Goal: Task Accomplishment & Management: Manage account settings

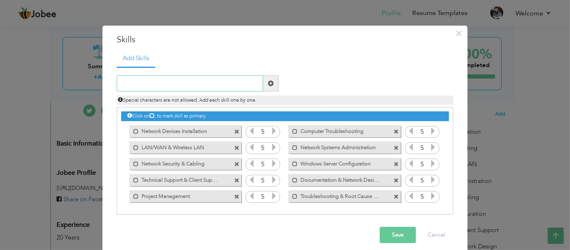
click at [218, 82] on input "text" at bounding box center [190, 83] width 146 height 16
type input "Network Security"
click at [268, 81] on span at bounding box center [271, 84] width 6 height 6
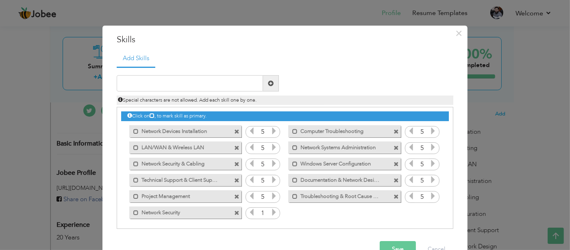
click at [270, 214] on icon at bounding box center [273, 212] width 7 height 7
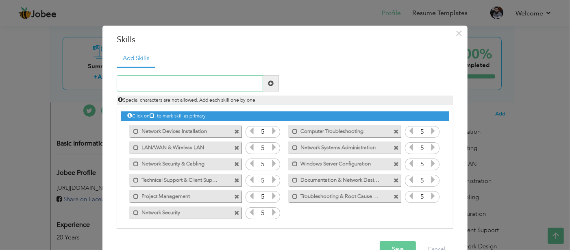
click at [184, 86] on input "text" at bounding box center [190, 83] width 146 height 16
type input "System Administration"
click at [268, 81] on span at bounding box center [271, 84] width 6 height 6
click at [429, 211] on icon at bounding box center [432, 212] width 7 height 7
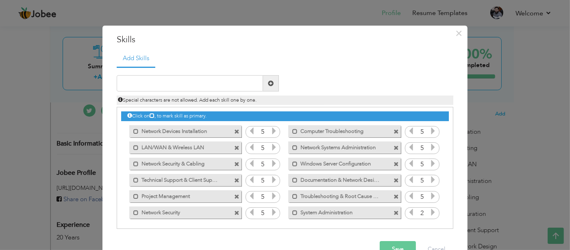
click at [429, 211] on icon at bounding box center [432, 212] width 7 height 7
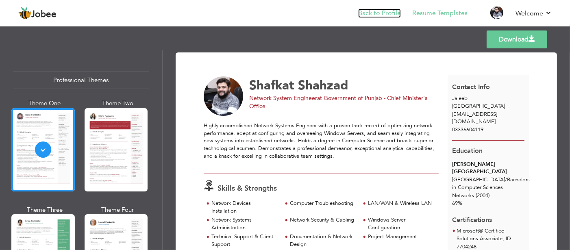
click at [382, 9] on link "Back to Profile" at bounding box center [379, 13] width 43 height 9
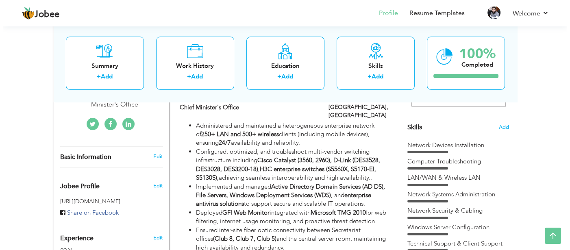
scroll to position [203, 0]
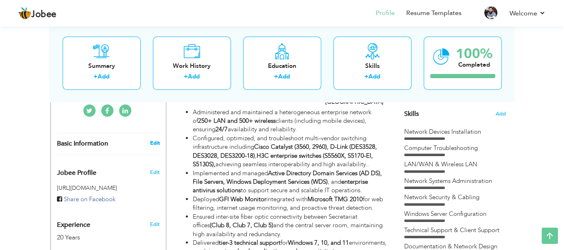
click at [153, 142] on link "Edit" at bounding box center [155, 143] width 10 height 7
type input "Shafkat"
type input "Shahzad"
type input "03336604119"
select select "number:117"
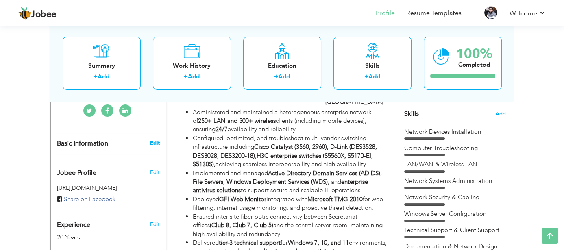
type input "Jaleeb"
select select "number:22"
type input "Government of Punjab - Chief Minister's Office"
type input "Network System Engineer"
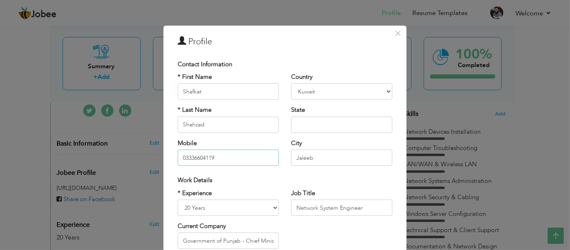
drag, startPoint x: 223, startPoint y: 162, endPoint x: 126, endPoint y: 166, distance: 96.5
click at [126, 166] on div "× Profile Contact Information * First Name Shafkat * Last Name Angola" at bounding box center [285, 125] width 570 height 250
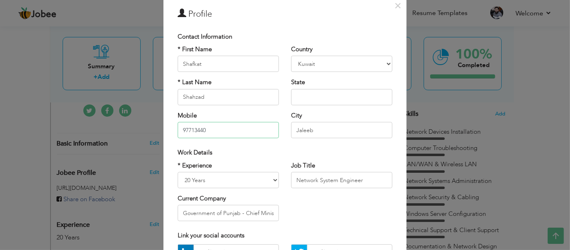
scroll to position [81, 0]
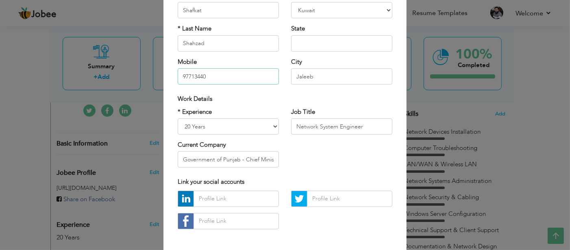
type input "97713440"
click at [249, 131] on select "Entry Level Less than 1 Year 1 Year 2 Years 3 Years 4 Years 5 Years 6 Years 7 Y…" at bounding box center [228, 126] width 101 height 16
click at [178, 118] on select "Entry Level Less than 1 Year 1 Year 2 Years 3 Years 4 Years 5 Years 6 Years 7 Y…" at bounding box center [228, 126] width 101 height 16
click at [242, 122] on select "Entry Level Less than 1 Year 1 Year 2 Years 3 Years 4 Years 5 Years 6 Years 7 Y…" at bounding box center [228, 126] width 101 height 16
select select "number:22"
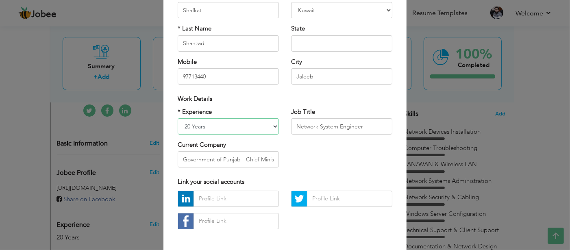
click at [178, 118] on select "Entry Level Less than 1 Year 1 Year 2 Years 3 Years 4 Years 5 Years 6 Years 7 Y…" at bounding box center [228, 126] width 101 height 16
click at [316, 163] on div "* Experience Entry Level Less than 1 Year 1 Year 2 Years 3 Years 4 Years 5 Year…" at bounding box center [285, 141] width 227 height 66
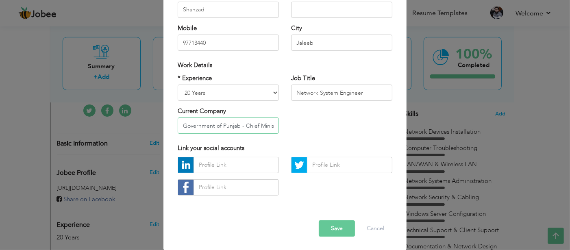
click at [255, 126] on input "Government of Punjab - Chief Minister's Office" at bounding box center [228, 126] width 101 height 16
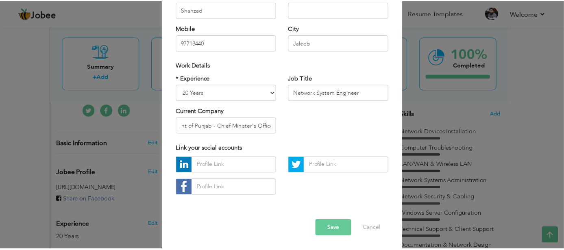
scroll to position [0, 0]
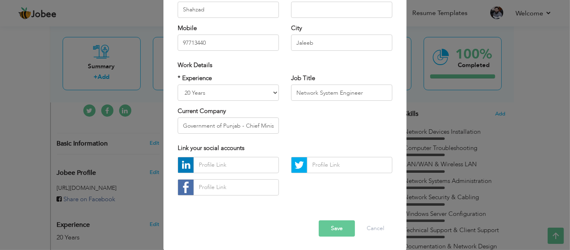
click at [337, 226] on button "Save" at bounding box center [337, 228] width 36 height 16
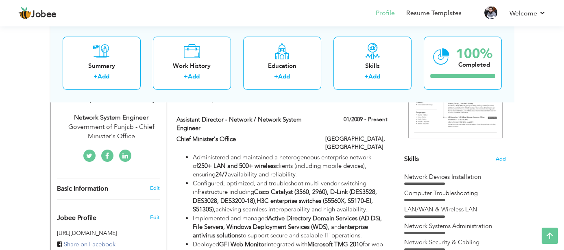
scroll to position [122, 0]
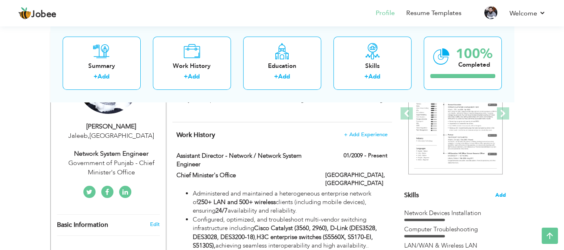
click at [501, 192] on span "Add" at bounding box center [500, 196] width 11 height 8
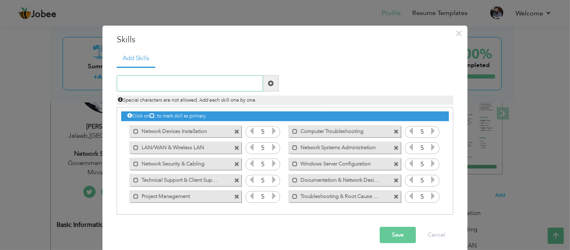
click at [156, 82] on input "text" at bounding box center [190, 83] width 146 height 16
click at [457, 33] on span "×" at bounding box center [459, 33] width 7 height 15
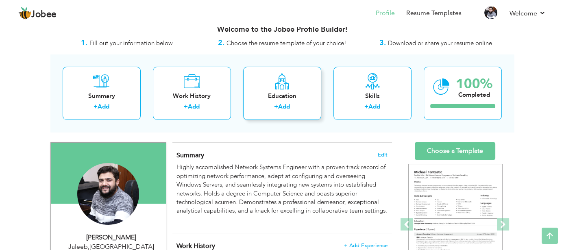
scroll to position [0, 0]
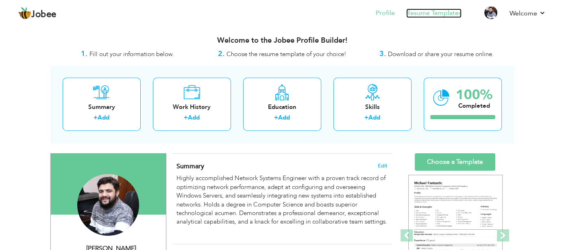
click at [440, 13] on link "Resume Templates" at bounding box center [433, 13] width 55 height 9
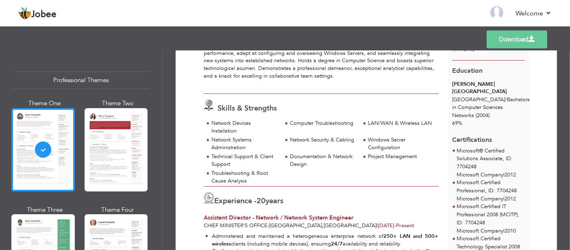
scroll to position [81, 0]
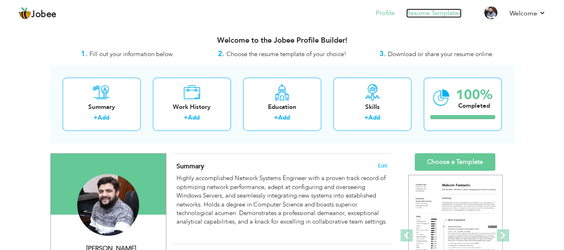
click at [447, 13] on link "Resume Templates" at bounding box center [433, 13] width 55 height 9
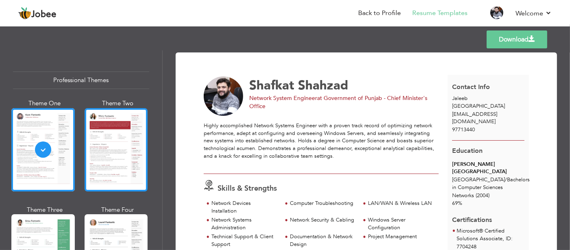
click at [99, 159] on div at bounding box center [116, 149] width 63 height 83
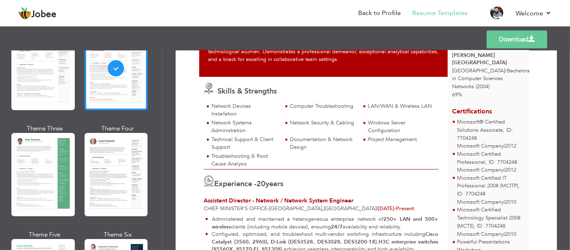
scroll to position [122, 0]
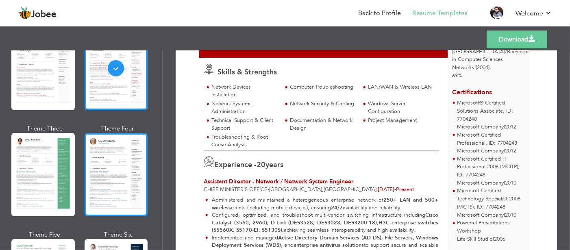
click at [121, 168] on div at bounding box center [116, 174] width 63 height 83
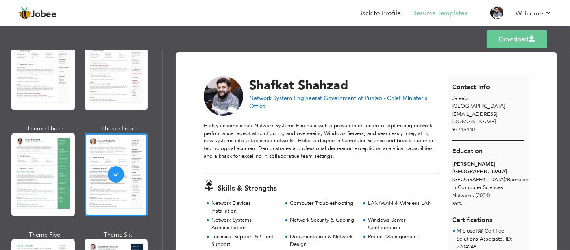
scroll to position [81, 0]
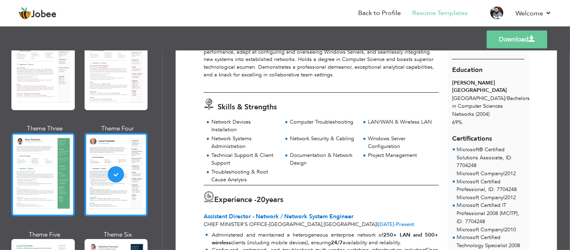
click at [25, 165] on div at bounding box center [42, 174] width 63 height 83
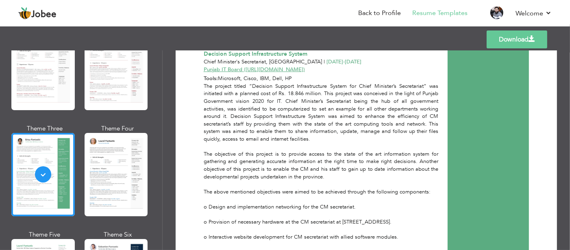
scroll to position [447, 0]
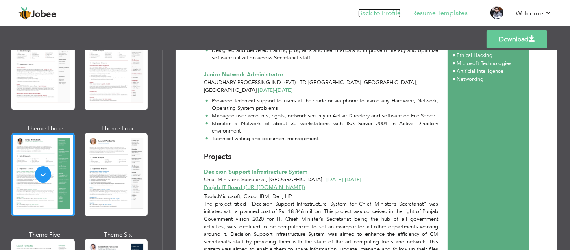
click at [384, 13] on link "Back to Profile" at bounding box center [379, 13] width 43 height 9
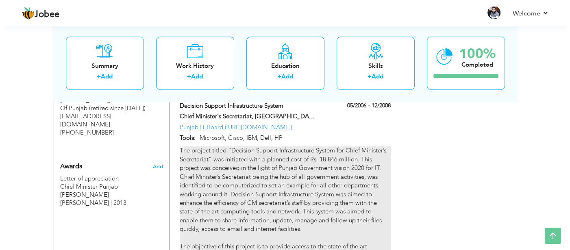
scroll to position [633, 0]
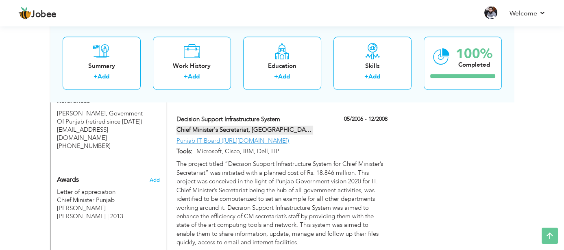
click at [314, 129] on span at bounding box center [317, 129] width 6 height 6
type input "Decision Support Infrastructure System"
type input "Chief Minister's Secretariat, [GEOGRAPHIC_DATA]"
type input "05/2006"
type input "12/2008"
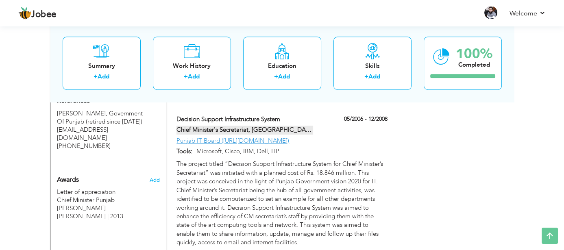
type input "Punjab IT Board ([URL][DOMAIN_NAME])"
type input "Microsoft, Cisco, IBM, Dell, HP"
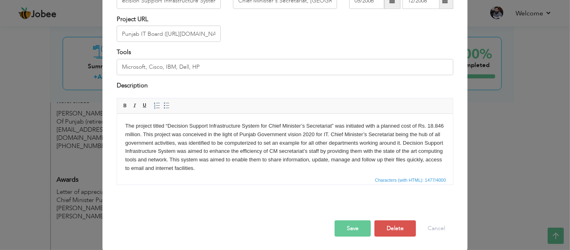
scroll to position [0, 0]
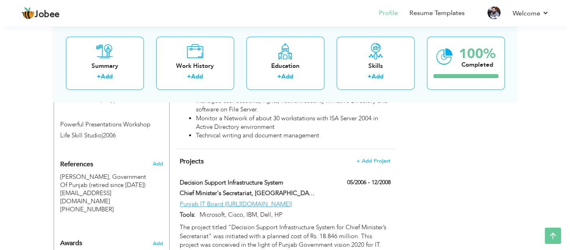
scroll to position [610, 0]
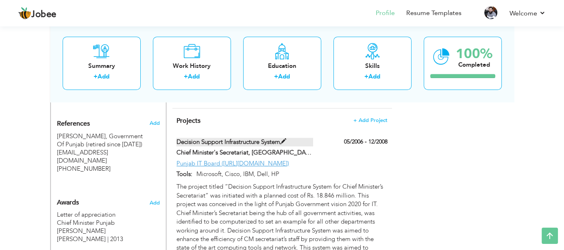
click at [282, 142] on span at bounding box center [283, 142] width 6 height 6
type input "Decision Support Infrastructure System"
type input "Chief Minister's Secretariat, [GEOGRAPHIC_DATA]"
type input "05/2006"
type input "12/2008"
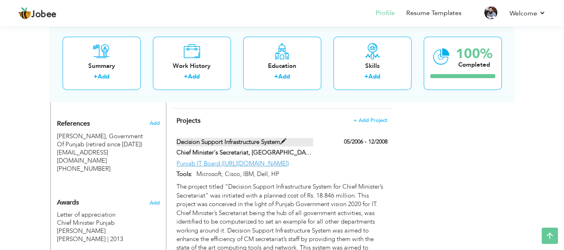
type input "Punjab IT Board ([URL][DOMAIN_NAME])"
type input "Microsoft, Cisco, IBM, Dell, HP"
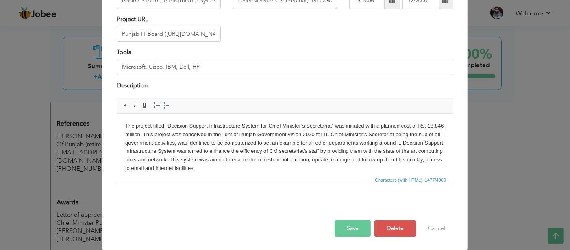
scroll to position [0, 0]
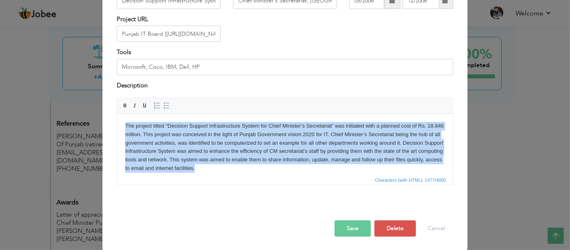
drag, startPoint x: 240, startPoint y: 167, endPoint x: 117, endPoint y: 115, distance: 133.8
click at [117, 115] on html "The project titled “Decision Support Infrastructure System for Chief Minister’s…" at bounding box center [285, 202] width 336 height 177
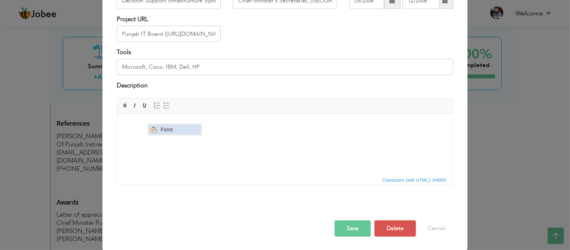
click at [156, 128] on span "Context Menu Options" at bounding box center [153, 129] width 7 height 7
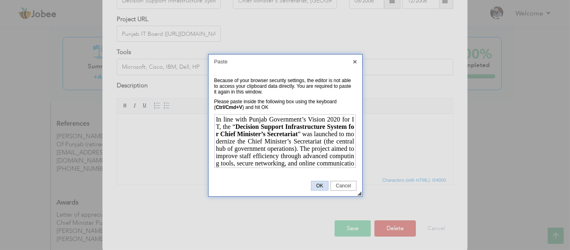
click at [322, 186] on span "OK" at bounding box center [320, 186] width 17 height 6
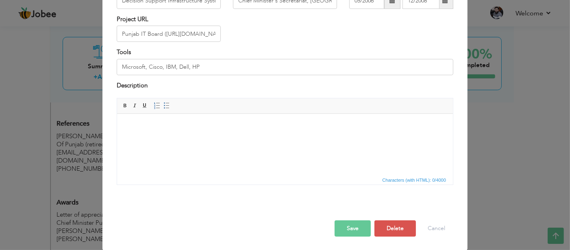
drag, startPoint x: 201, startPoint y: 137, endPoint x: 179, endPoint y: 143, distance: 22.7
drag, startPoint x: 179, startPoint y: 143, endPoint x: 164, endPoint y: 137, distance: 15.7
click at [164, 137] on html at bounding box center [285, 126] width 336 height 25
drag, startPoint x: 44, startPoint y: 17, endPoint x: 343, endPoint y: 229, distance: 367.0
click at [343, 230] on button "Save" at bounding box center [353, 228] width 36 height 16
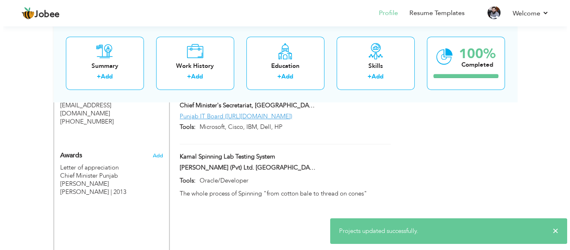
scroll to position [610, 0]
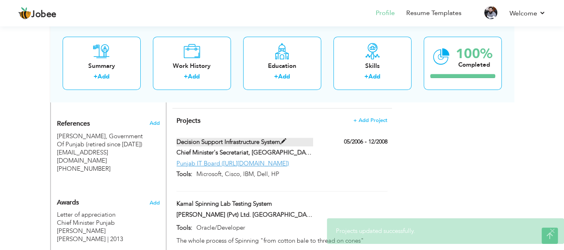
click at [285, 141] on span at bounding box center [283, 142] width 6 height 6
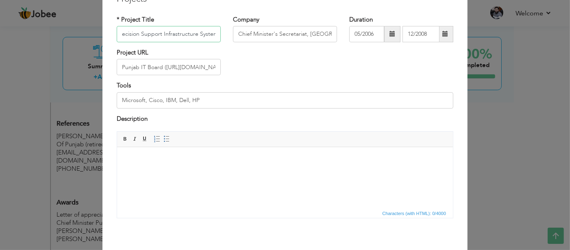
scroll to position [74, 0]
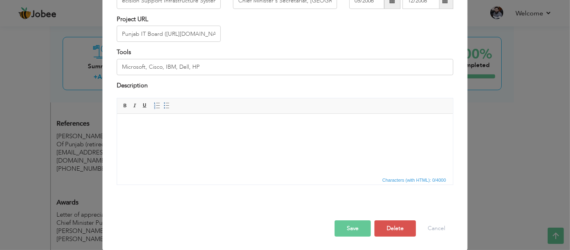
click at [190, 131] on html at bounding box center [285, 126] width 336 height 25
drag, startPoint x: 190, startPoint y: 131, endPoint x: 175, endPoint y: 137, distance: 15.7
click at [175, 137] on html at bounding box center [285, 126] width 336 height 25
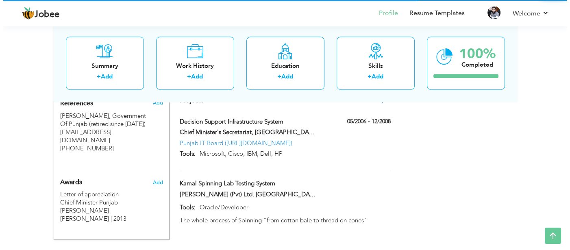
scroll to position [642, 0]
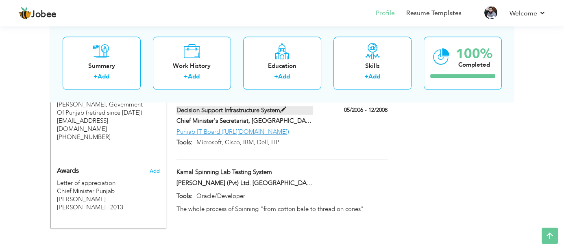
click at [285, 109] on span at bounding box center [283, 110] width 6 height 6
type input "Decision Support Infrastructure System"
type input "Chief Minister's Secretariat, [GEOGRAPHIC_DATA]"
type input "05/2006"
type input "12/2008"
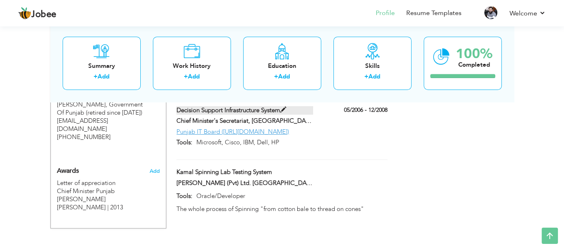
type input "Punjab IT Board ([URL][DOMAIN_NAME])"
type input "Microsoft, Cisco, IBM, Dell, HP"
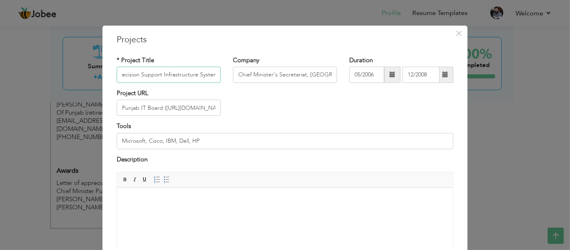
scroll to position [41, 0]
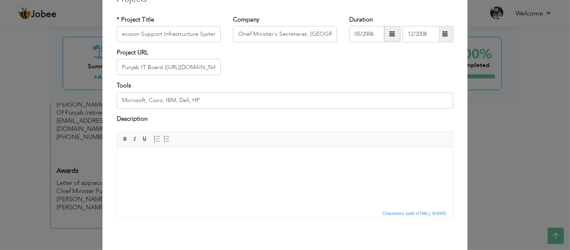
click at [190, 159] on body at bounding box center [285, 159] width 320 height 9
click at [419, 211] on span "Characters (with HTML): 0/4000" at bounding box center [414, 213] width 67 height 7
drag, startPoint x: 353, startPoint y: 164, endPoint x: 225, endPoint y: 174, distance: 127.7
click at [225, 172] on html at bounding box center [285, 159] width 336 height 25
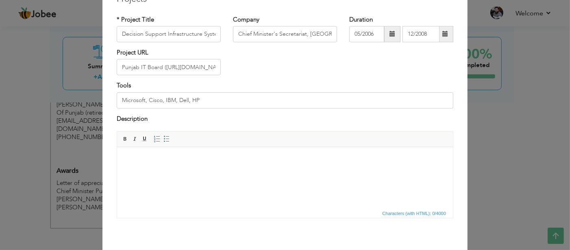
click at [397, 211] on span "Characters (with HTML): 0/4000" at bounding box center [414, 213] width 67 height 7
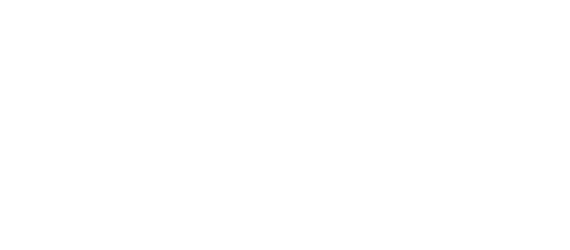
drag, startPoint x: 0, startPoint y: 0, endPoint x: 425, endPoint y: 214, distance: 476.4
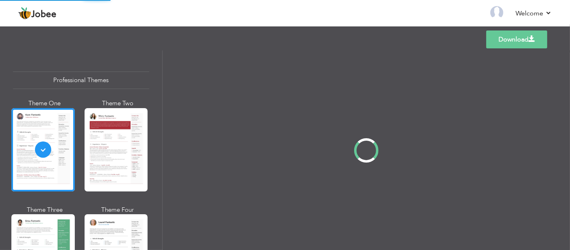
drag, startPoint x: 425, startPoint y: 214, endPoint x: 322, endPoint y: 185, distance: 107.9
click at [322, 185] on div at bounding box center [367, 150] width 408 height 200
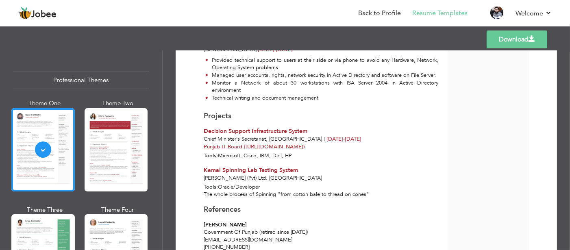
scroll to position [538, 0]
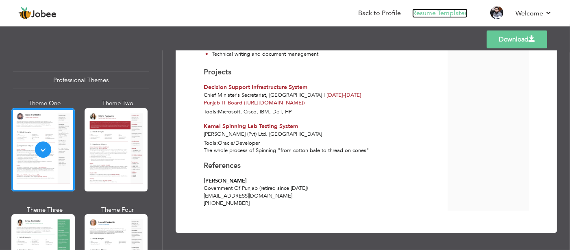
click at [443, 15] on link "Resume Templates" at bounding box center [439, 13] width 55 height 9
click at [383, 15] on link "Back to Profile" at bounding box center [379, 13] width 43 height 9
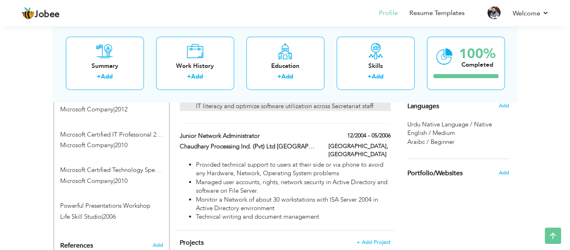
scroll to position [569, 0]
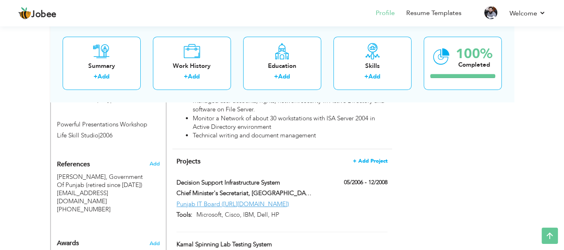
click at [375, 160] on span "+ Add Project" at bounding box center [370, 161] width 35 height 6
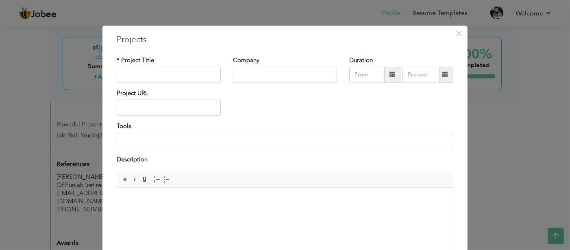
click at [198, 192] on html at bounding box center [285, 200] width 336 height 25
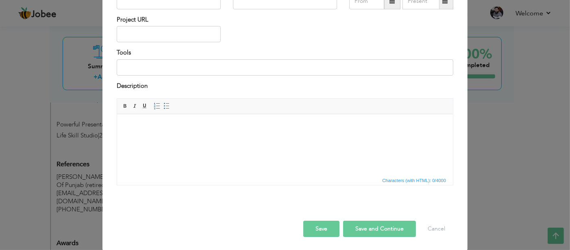
scroll to position [74, 0]
drag, startPoint x: 223, startPoint y: 136, endPoint x: 382, endPoint y: 133, distance: 158.6
click at [382, 133] on html at bounding box center [285, 126] width 336 height 25
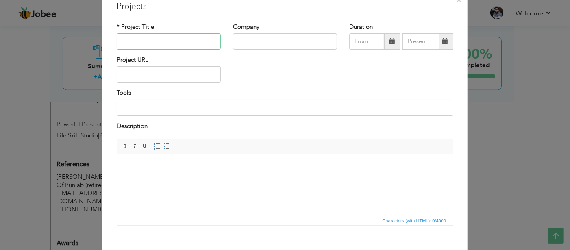
click at [177, 37] on input "text" at bounding box center [169, 41] width 104 height 16
type input "Decision Support Infrastructure System"
click at [237, 45] on input "text" at bounding box center [285, 41] width 104 height 16
click at [239, 46] on input "text" at bounding box center [285, 41] width 104 height 16
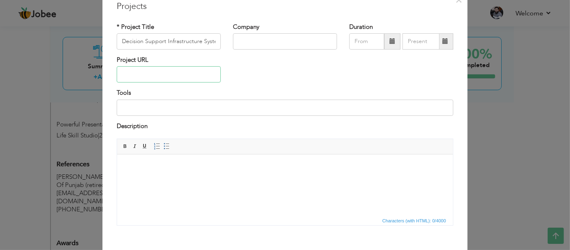
click at [196, 72] on input "text" at bounding box center [169, 74] width 104 height 16
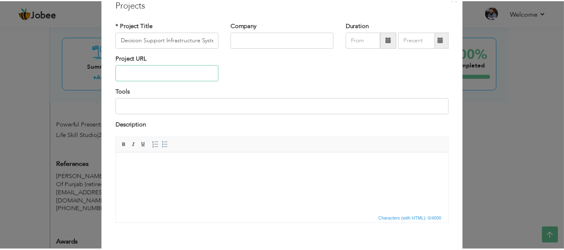
scroll to position [0, 0]
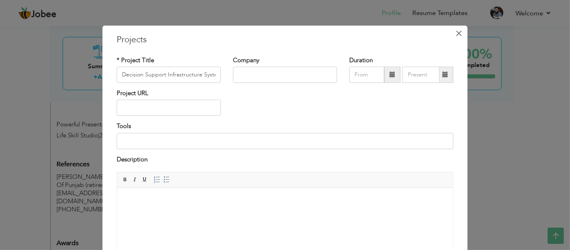
click at [456, 34] on span "×" at bounding box center [459, 33] width 7 height 15
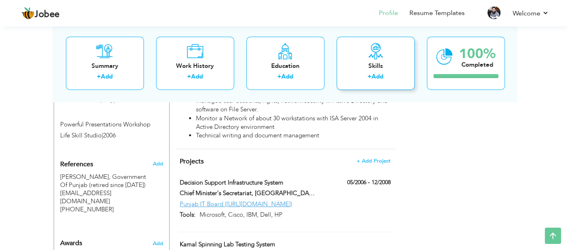
scroll to position [642, 0]
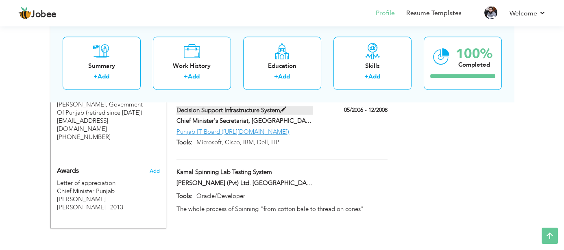
click at [285, 108] on span at bounding box center [283, 110] width 6 height 6
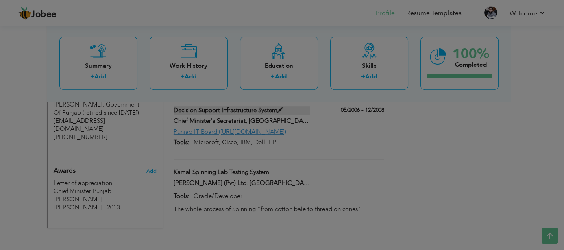
type input "Chief Minister's Secretariat, Punjab"
type input "05/2006"
type input "12/2008"
type input "Punjab IT Board (https://pitb.gov.pk/)"
type input "Microsoft, Cisco, IBM, Dell, HP"
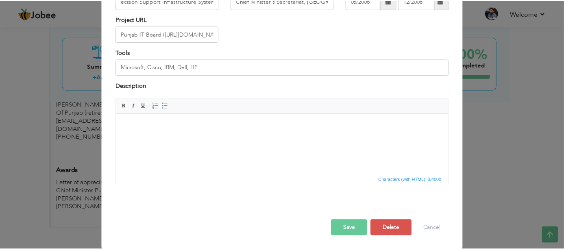
scroll to position [0, 0]
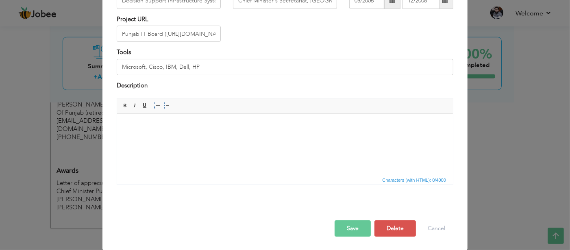
drag, startPoint x: 172, startPoint y: 145, endPoint x: 163, endPoint y: 140, distance: 10.7
click at [163, 139] on html at bounding box center [285, 126] width 336 height 25
drag, startPoint x: 444, startPoint y: 232, endPoint x: 442, endPoint y: 228, distance: 4.5
click at [443, 231] on button "Cancel" at bounding box center [437, 228] width 34 height 16
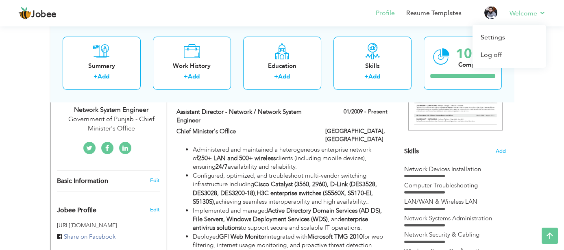
scroll to position [154, 0]
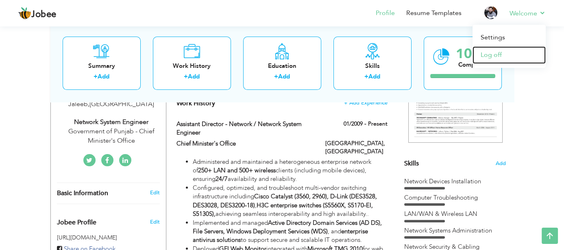
click at [489, 58] on link "Log off" at bounding box center [509, 54] width 73 height 17
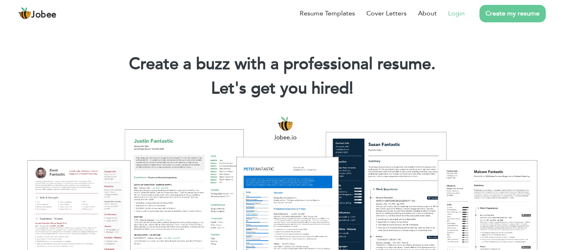
click at [454, 13] on link "Login" at bounding box center [456, 14] width 17 height 10
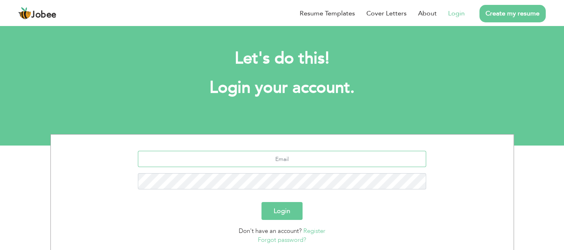
click at [273, 159] on input "text" at bounding box center [282, 159] width 288 height 16
type input "[EMAIL_ADDRESS][DOMAIN_NAME]"
click at [262, 202] on button "Login" at bounding box center [282, 211] width 41 height 18
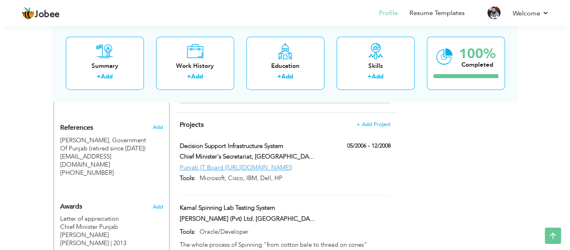
scroll to position [610, 0]
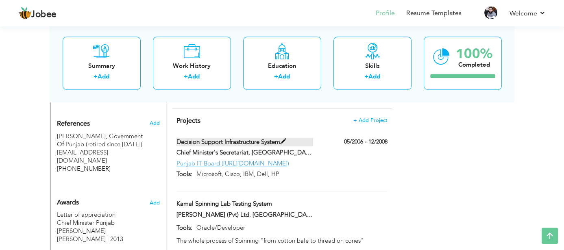
click at [285, 140] on span at bounding box center [283, 142] width 6 height 6
type input "Decision Support Infrastructure System"
type input "Chief Minister's Secretariat, [GEOGRAPHIC_DATA]"
type input "05/2006"
type input "12/2008"
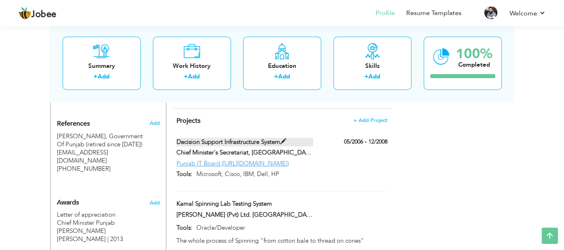
type input "Punjab IT Board ([URL][DOMAIN_NAME])"
type input "Microsoft, Cisco, IBM, Dell, HP"
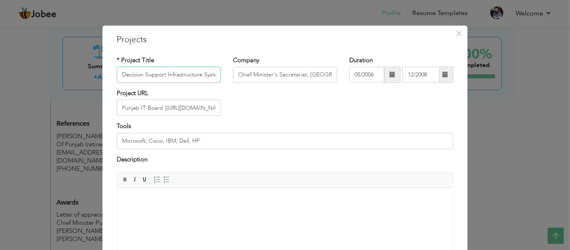
scroll to position [0, 4]
click at [239, 195] on html at bounding box center [285, 200] width 336 height 25
click at [117, 195] on html "https://jobee.io/" at bounding box center [285, 200] width 336 height 25
paste body
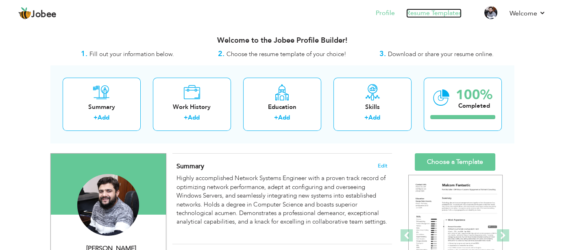
click at [443, 10] on link "Resume Templates" at bounding box center [433, 13] width 55 height 9
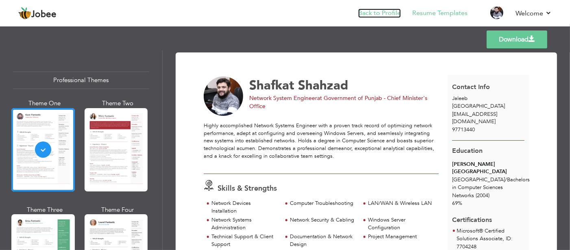
click at [392, 9] on link "Back to Profile" at bounding box center [379, 13] width 43 height 9
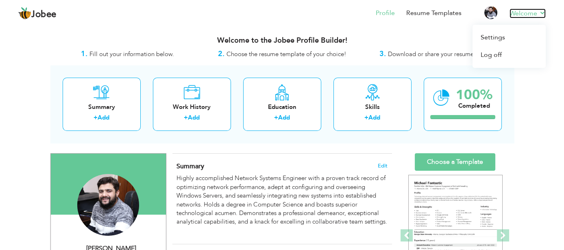
click at [527, 14] on link "Welcome" at bounding box center [528, 14] width 36 height 10
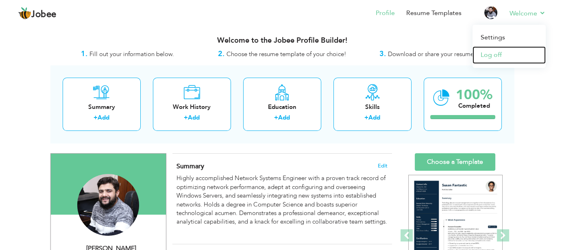
click at [485, 53] on link "Log off" at bounding box center [509, 54] width 73 height 17
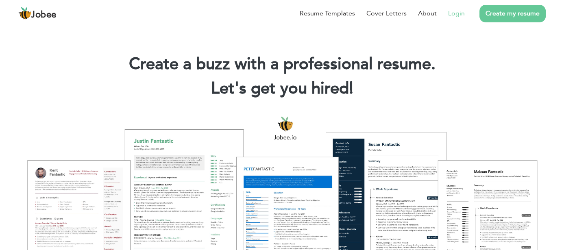
click at [463, 15] on link "Login" at bounding box center [456, 14] width 17 height 10
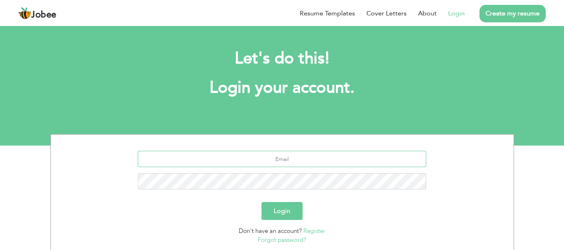
click at [281, 157] on input "text" at bounding box center [282, 159] width 288 height 16
type input "[EMAIL_ADDRESS][DOMAIN_NAME]"
click at [262, 202] on button "Login" at bounding box center [282, 211] width 41 height 18
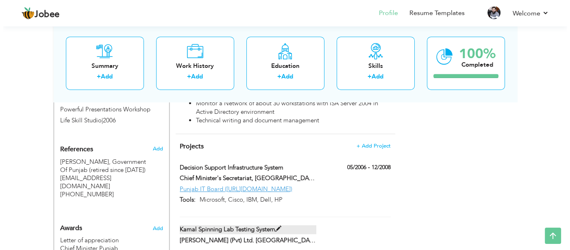
scroll to position [560, 0]
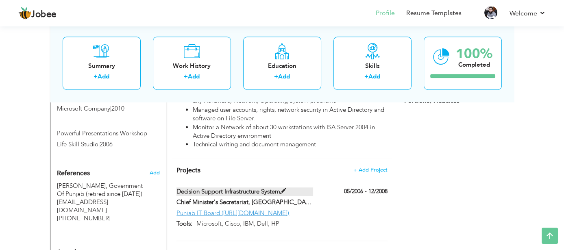
click at [283, 191] on span at bounding box center [283, 191] width 6 height 6
type input "Decision Support Infrastructure System"
type input "Chief Minister's Secretariat, Punjab"
type input "05/2006"
type input "12/2008"
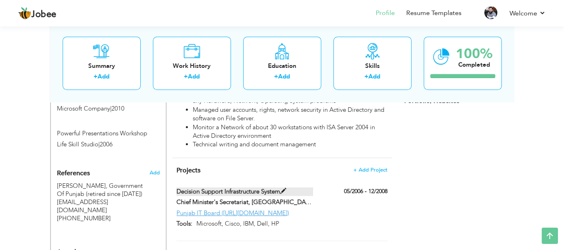
type input "Punjab IT Board (https://pitb.gov.pk/)"
type input "Microsoft, Cisco, IBM, Dell, HP"
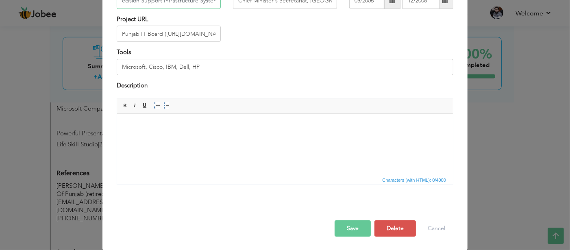
scroll to position [0, 0]
drag, startPoint x: 220, startPoint y: 131, endPoint x: 197, endPoint y: 135, distance: 22.8
drag, startPoint x: 197, startPoint y: 135, endPoint x: 155, endPoint y: 144, distance: 43.2
click at [155, 139] on html at bounding box center [285, 126] width 336 height 25
drag, startPoint x: 155, startPoint y: 144, endPoint x: 135, endPoint y: 135, distance: 21.7
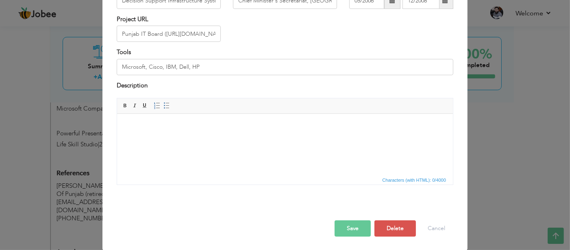
click at [135, 135] on html at bounding box center [285, 126] width 336 height 25
click at [232, 64] on input "Microsoft, Cisco, IBM, Dell, HP" at bounding box center [285, 67] width 337 height 16
drag, startPoint x: 349, startPoint y: 179, endPoint x: 216, endPoint y: 141, distance: 137.9
click at [216, 139] on html at bounding box center [285, 126] width 336 height 25
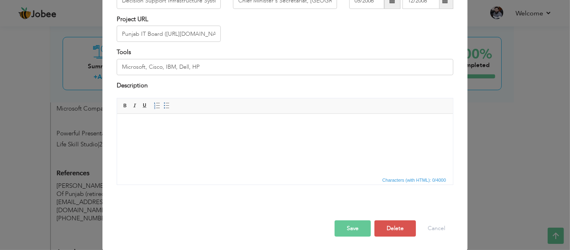
drag, startPoint x: 216, startPoint y: 141, endPoint x: 184, endPoint y: 150, distance: 33.2
click at [184, 139] on html at bounding box center [285, 126] width 336 height 25
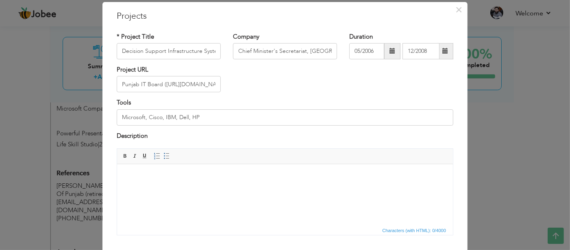
scroll to position [41, 0]
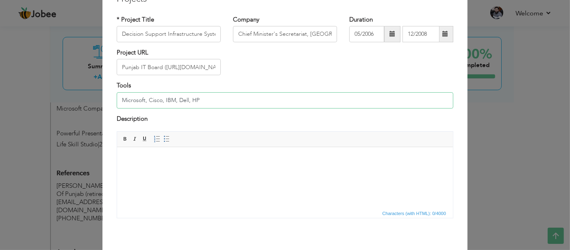
click at [205, 97] on input "Microsoft, Cisco, IBM, Dell, HP" at bounding box center [285, 100] width 337 height 16
drag, startPoint x: 321, startPoint y: 244, endPoint x: 183, endPoint y: 177, distance: 153.3
click at [183, 172] on html at bounding box center [285, 159] width 336 height 25
click at [154, 140] on span at bounding box center [157, 139] width 7 height 7
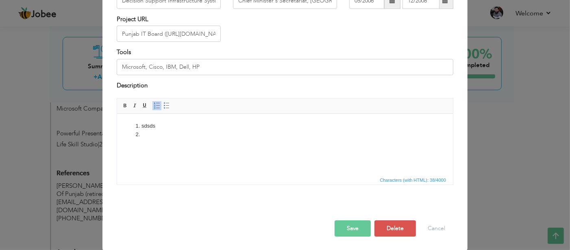
scroll to position [0, 0]
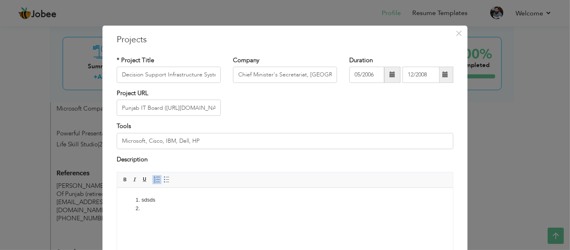
click at [153, 210] on ol "sdsds" at bounding box center [285, 204] width 320 height 17
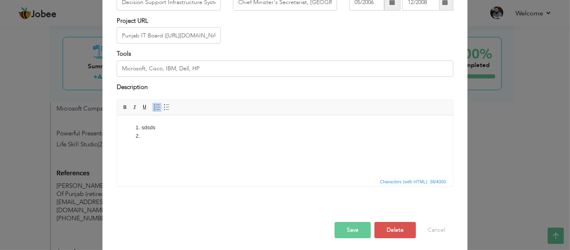
scroll to position [74, 0]
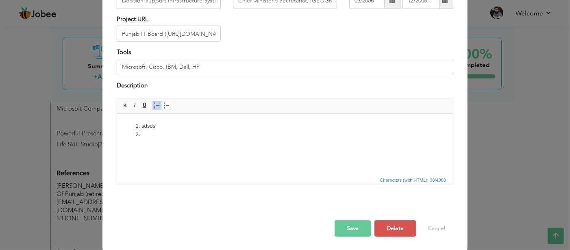
drag, startPoint x: 46, startPoint y: 28, endPoint x: 134, endPoint y: 192, distance: 186.2
click at [134, 192] on div "* Project Title Decision Support Infrastructure System Company Chief Minister's…" at bounding box center [285, 87] width 349 height 222
drag, startPoint x: 24, startPoint y: 33, endPoint x: 290, endPoint y: 113, distance: 277.8
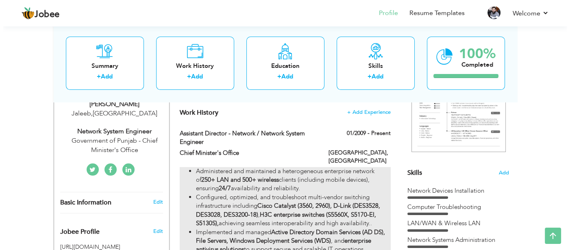
scroll to position [81, 0]
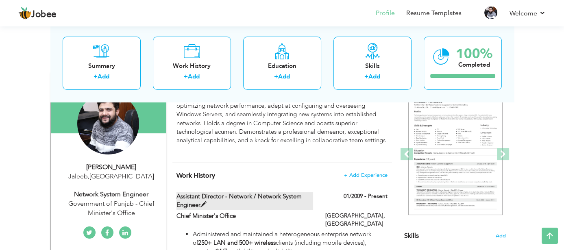
click at [203, 203] on span at bounding box center [204, 205] width 6 height 6
type input "Assistant Director - Network / Network System Engineer"
type input "Chief Minister's Office"
type input "01/2009"
type input "Pakistan"
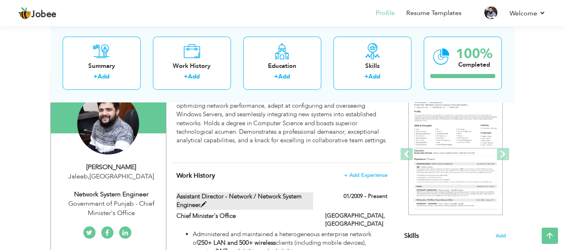
type input "Lahore"
checkbox input "true"
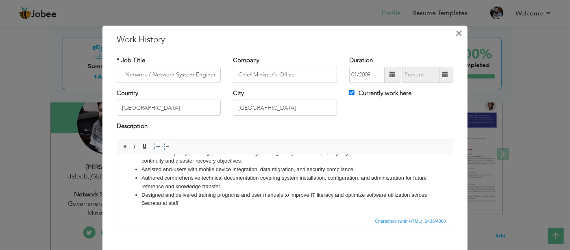
scroll to position [0, 0]
click at [456, 31] on span "×" at bounding box center [459, 33] width 7 height 15
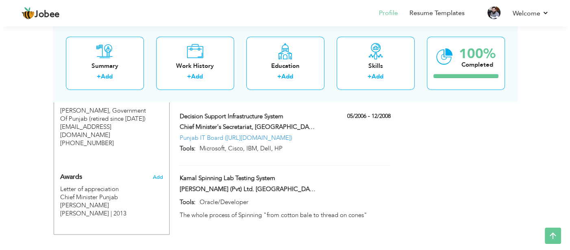
scroll to position [601, 0]
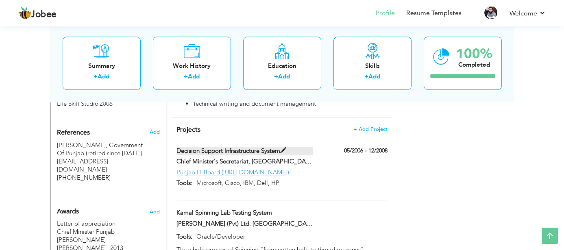
click at [286, 150] on span at bounding box center [283, 151] width 6 height 6
type input "Decision Support Infrastructure System"
type input "Chief Minister's Secretariat, Punjab"
type input "05/2006"
type input "12/2008"
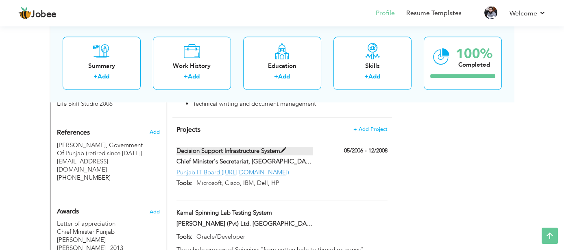
type input "Punjab IT Board ([URL][DOMAIN_NAME])"
type input "Microsoft, Cisco, IBM, Dell, HP"
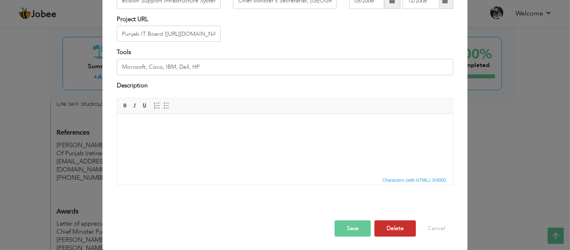
scroll to position [0, 0]
click at [392, 230] on button "Delete" at bounding box center [395, 228] width 41 height 16
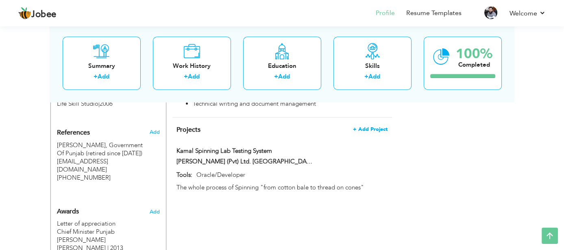
click at [380, 129] on span "+ Add Project" at bounding box center [370, 129] width 35 height 6
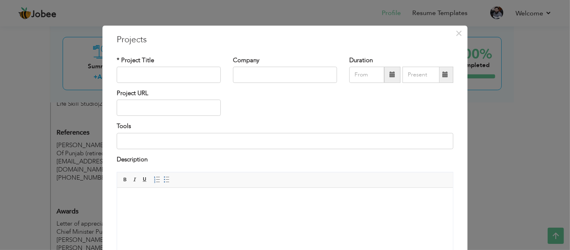
click at [176, 204] on body at bounding box center [285, 200] width 320 height 9
click at [190, 208] on span "Paste" at bounding box center [204, 209] width 42 height 10
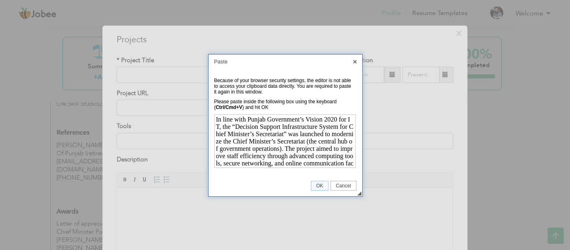
scroll to position [79, 0]
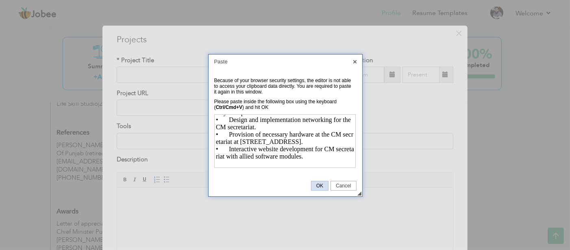
click at [323, 183] on span "OK" at bounding box center [320, 186] width 17 height 6
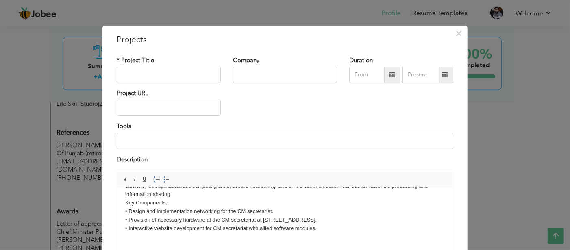
scroll to position [0, 0]
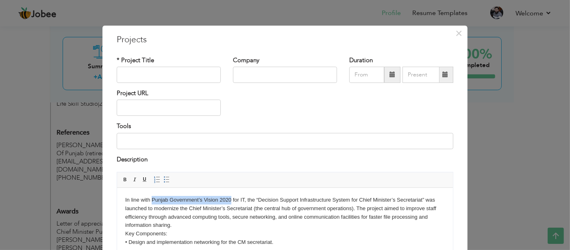
drag, startPoint x: 151, startPoint y: 198, endPoint x: 230, endPoint y: 198, distance: 78.9
click at [230, 198] on body "In line with Punjab Government’s Vision 2020 for IT, the “Decision Support Infr…" at bounding box center [285, 234] width 320 height 76
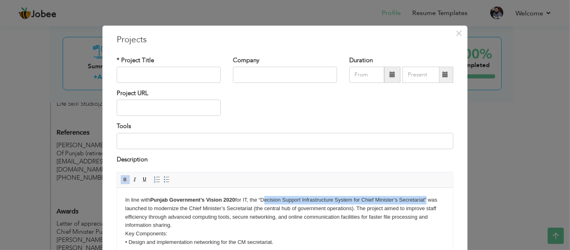
drag, startPoint x: 263, startPoint y: 200, endPoint x: 427, endPoint y: 196, distance: 164.4
click at [427, 196] on body "In line with Punjab Government’s Vision 2020 for IT, the “Decision Support Infr…" at bounding box center [285, 234] width 320 height 76
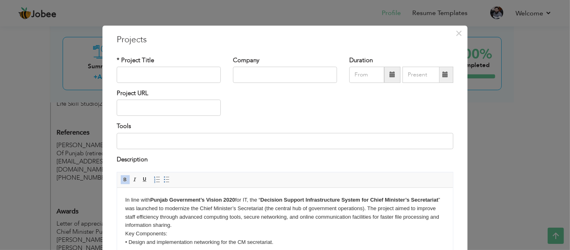
click at [172, 212] on body "In line with Punjab Government’s Vision 2020 for IT, the “ Decision Support Inf…" at bounding box center [285, 234] width 320 height 76
drag, startPoint x: 230, startPoint y: 208, endPoint x: 293, endPoint y: 206, distance: 62.7
click at [293, 206] on body "In line with Punjab Government’s Vision 2020 for IT, the “ Decision Support Inf…" at bounding box center [285, 234] width 320 height 76
click at [324, 216] on body "In line with Punjab Government’s Vision 2020 for IT, the “ Decision Support Inf…" at bounding box center [285, 234] width 320 height 76
drag, startPoint x: 246, startPoint y: 218, endPoint x: 281, endPoint y: 218, distance: 35.4
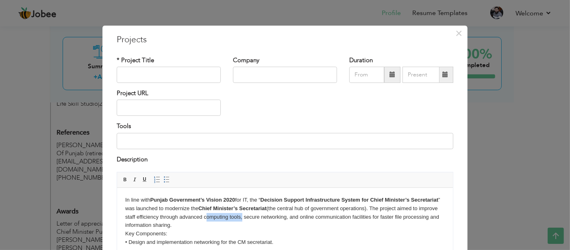
click at [281, 218] on body "In line with Punjab Government’s Vision 2020 for IT, the “ Decision Support Inf…" at bounding box center [285, 234] width 320 height 76
drag, startPoint x: 290, startPoint y: 217, endPoint x: 334, endPoint y: 218, distance: 43.9
click at [334, 218] on body "In line with Punjab Government’s Vision 2020 for IT, the “ Decision Support Inf…" at bounding box center [285, 234] width 320 height 76
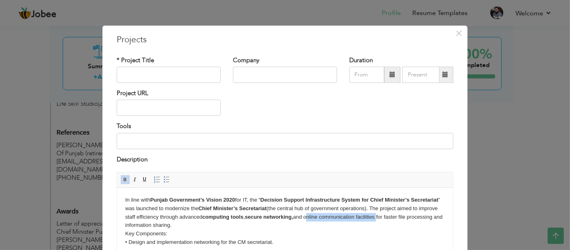
drag, startPoint x: 349, startPoint y: 217, endPoint x: 421, endPoint y: 216, distance: 71.2
click at [421, 216] on body "In line with Punjab Government’s Vision 2020 for IT, the “ Decision Support Inf…" at bounding box center [285, 234] width 320 height 76
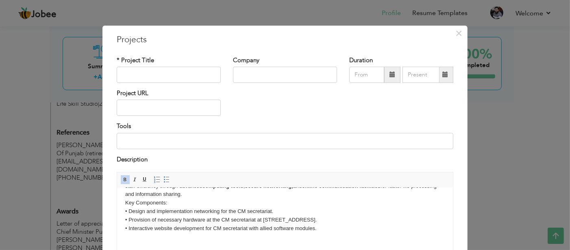
click at [128, 211] on body "In line with Punjab Government’s Vision 2020 for IT, the “ Decision Support Inf…" at bounding box center [285, 203] width 320 height 76
click at [163, 181] on span at bounding box center [166, 180] width 7 height 7
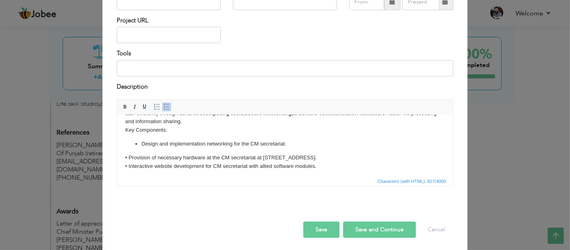
scroll to position [74, 0]
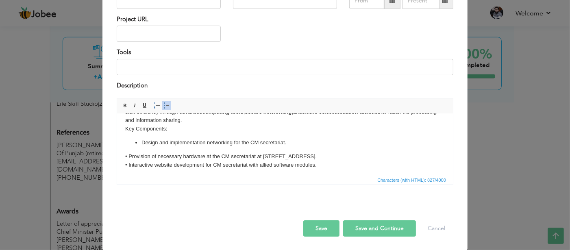
click at [128, 157] on body "In line with Punjab Government’s Vision 2020 for IT, the “ Decision Support Inf…" at bounding box center [285, 134] width 320 height 87
click at [163, 102] on span at bounding box center [166, 105] width 7 height 7
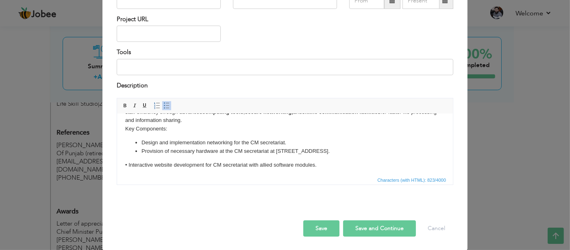
click at [127, 166] on body "In line with Punjab Government’s Vision 2020 for IT, the “ Decision Support Inf…" at bounding box center [285, 134] width 320 height 87
click at [163, 107] on span at bounding box center [166, 105] width 7 height 7
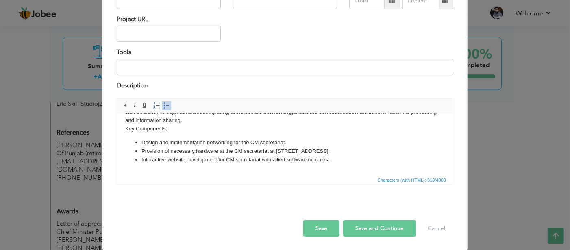
click at [143, 134] on body "In line with Punjab Government’s Vision 2020 for IT, the “ Decision Support Inf…" at bounding box center [285, 134] width 320 height 87
click at [145, 135] on body "In line with Punjab Government’s Vision 2020 for IT, the “ Decision Support Inf…" at bounding box center [285, 134] width 320 height 87
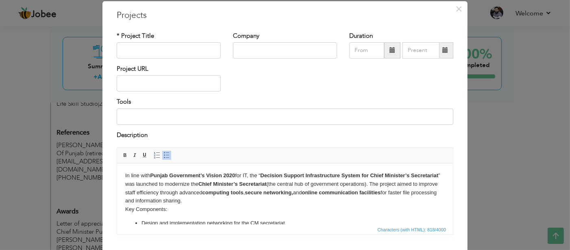
scroll to position [41, 0]
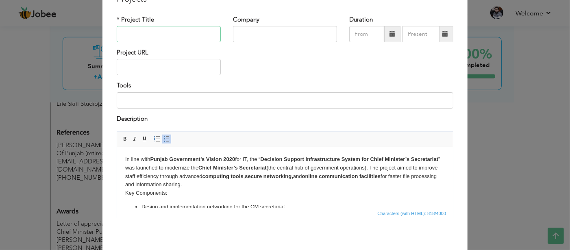
click at [146, 38] on input "text" at bounding box center [169, 34] width 104 height 16
paste input "Decision Support Infrastructure System"
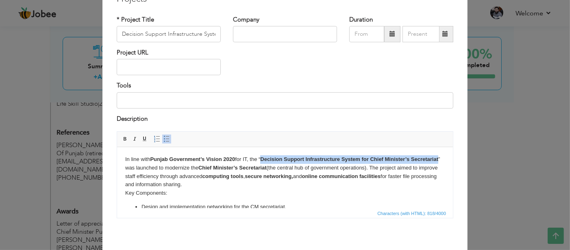
drag, startPoint x: 263, startPoint y: 158, endPoint x: 153, endPoint y: 167, distance: 111.0
click at [153, 167] on body "In line with Punjab Government’s Vision 2020 for IT, the “ Decision Support Inf…" at bounding box center [285, 198] width 320 height 87
copy strong "Decision Support Infrastructure System for Chief Minister’s Secretariat"
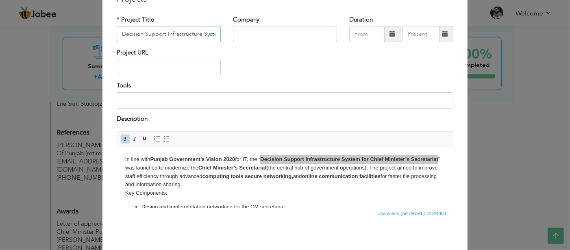
click at [178, 36] on input "Decision Support Infrastructure System" at bounding box center [169, 34] width 104 height 16
click at [191, 33] on input "Decision Support Infrastructure System for Chief Minister’s Secretariat" at bounding box center [169, 34] width 104 height 16
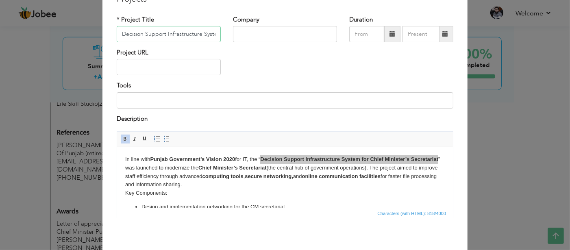
click at [191, 33] on input "Decision Support Infrastructure System for Chief Minister’s Secretariat" at bounding box center [169, 34] width 104 height 16
paste input ", Punjab"
type input "Decision Support Infrastructure System for Chief Minister’s Secretariat, [GEOGR…"
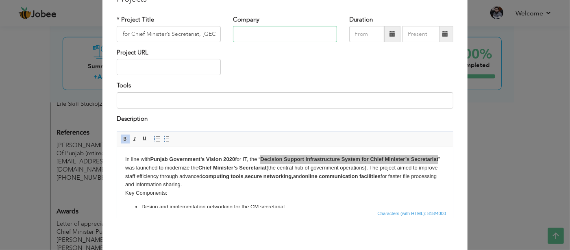
click at [259, 28] on input "text" at bounding box center [285, 34] width 104 height 16
paste input "Decision Support Infrastructure System for Chief Minister’s Secretariat, [GEOGR…"
drag, startPoint x: 242, startPoint y: 34, endPoint x: 160, endPoint y: 48, distance: 83.2
click at [160, 48] on div "* Project Title Decision Support Infrastructure System for Chief Minister’s Sec…" at bounding box center [285, 31] width 349 height 33
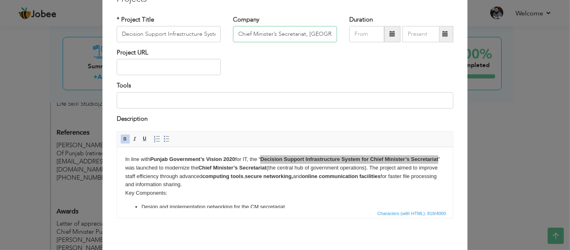
type input "Chief Minister’s Secretariat, [GEOGRAPHIC_DATA]"
click at [390, 36] on span at bounding box center [393, 34] width 6 height 6
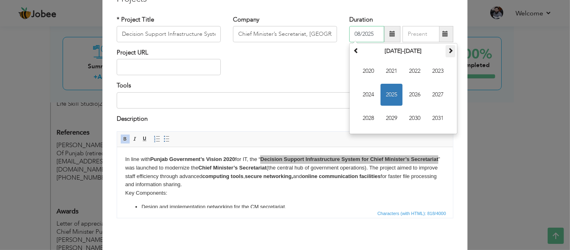
click at [449, 52] on span at bounding box center [451, 51] width 6 height 6
click at [353, 54] on th at bounding box center [356, 51] width 10 height 12
click at [408, 93] on span "2006" at bounding box center [415, 95] width 22 height 22
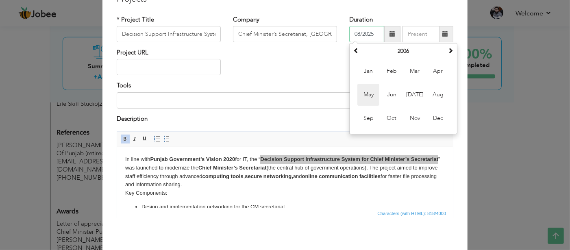
click at [368, 94] on span "May" at bounding box center [368, 95] width 22 height 22
type input "05/2006"
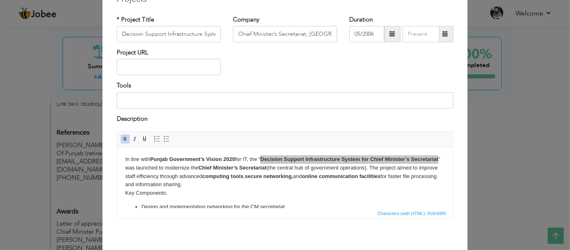
click at [442, 34] on span at bounding box center [445, 34] width 6 height 6
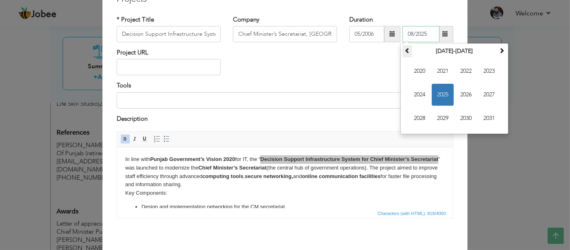
click at [405, 50] on span at bounding box center [408, 51] width 6 height 6
click at [441, 117] on span "2009" at bounding box center [443, 118] width 22 height 22
click at [489, 119] on span "Dec" at bounding box center [489, 118] width 22 height 22
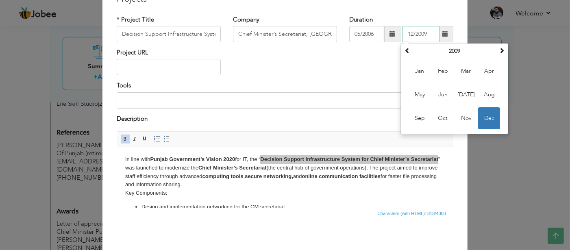
click at [427, 33] on input "12/2009" at bounding box center [421, 34] width 37 height 16
type input "12/2008"
click at [365, 70] on div "Project URL" at bounding box center [285, 64] width 349 height 33
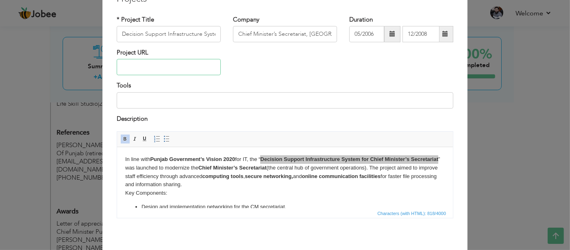
click at [150, 66] on input "text" at bounding box center [169, 67] width 104 height 16
paste input "Punjab IT Board ([URL][DOMAIN_NAME])"
type input "Punjab IT Board ([URL][DOMAIN_NAME])"
click at [161, 98] on input at bounding box center [285, 100] width 337 height 16
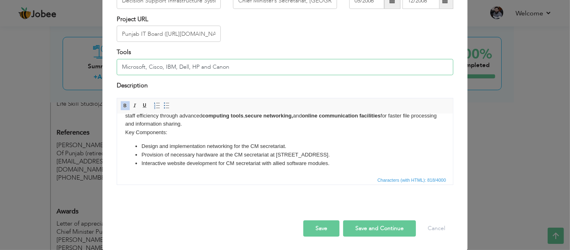
scroll to position [41, 0]
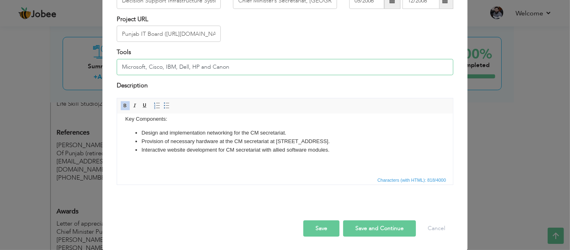
type input "Microsoft, Cisco, IBM, Dell, HP and Canon"
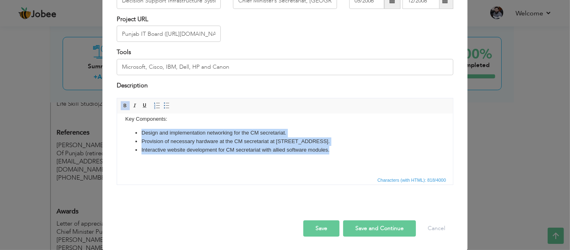
drag, startPoint x: 333, startPoint y: 149, endPoint x: 138, endPoint y: 133, distance: 195.9
click at [138, 133] on ul "Design and implementation networking for the CM secretariat. Provision of neces…" at bounding box center [285, 141] width 320 height 25
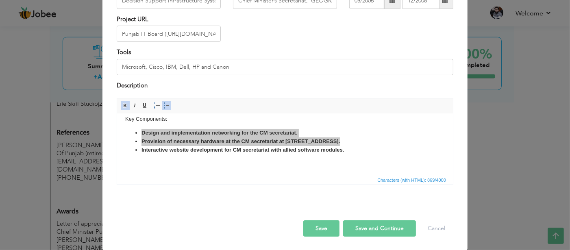
click at [310, 222] on button "Save" at bounding box center [321, 228] width 36 height 16
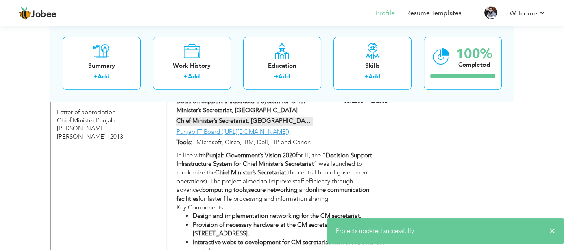
scroll to position [750, 0]
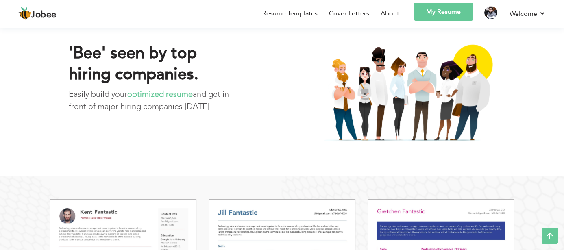
scroll to position [529, 0]
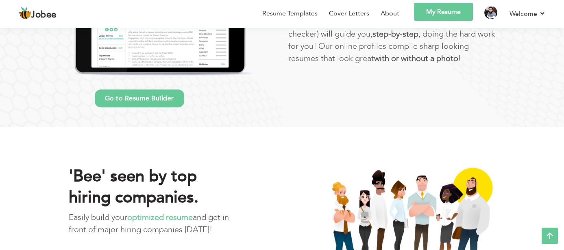
click at [442, 11] on link "My Resume" at bounding box center [443, 12] width 59 height 18
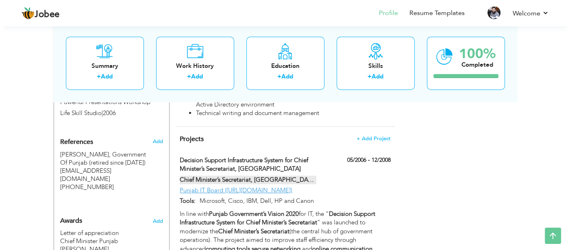
scroll to position [610, 0]
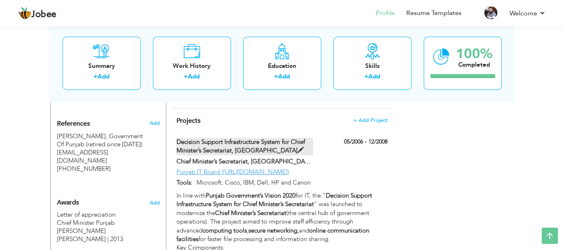
click at [298, 150] on span at bounding box center [301, 150] width 6 height 6
type input "Decision Support Infrastructure System for Chief Minister’s Secretariat, [GEOGR…"
type input "Chief Minister’s Secretariat, [GEOGRAPHIC_DATA]"
type input "05/2006"
type input "12/2008"
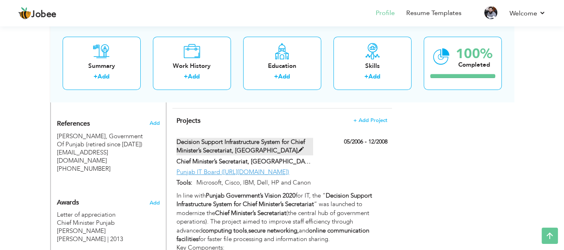
type input "Punjab IT Board ([URL][DOMAIN_NAME])"
type input "Microsoft, Cisco, IBM, Dell, HP and Canon"
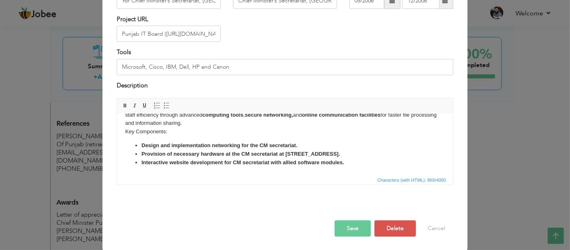
scroll to position [0, 0]
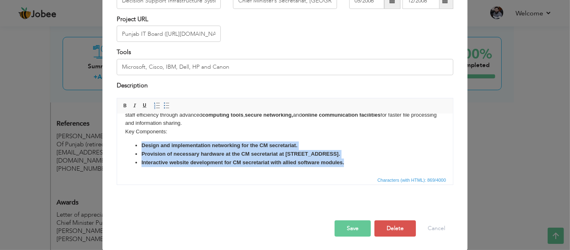
drag, startPoint x: 141, startPoint y: 144, endPoint x: 356, endPoint y: 161, distance: 215.4
click at [356, 161] on ul "Design and implementation networking for the CM secretariat. Provision of neces…" at bounding box center [285, 154] width 320 height 25
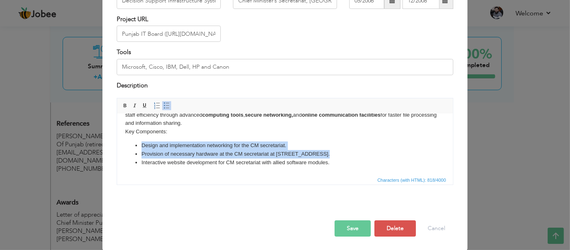
click at [329, 150] on li "Provision of necessary hardware at the CM secretariat at 8 club road." at bounding box center [284, 154] width 287 height 9
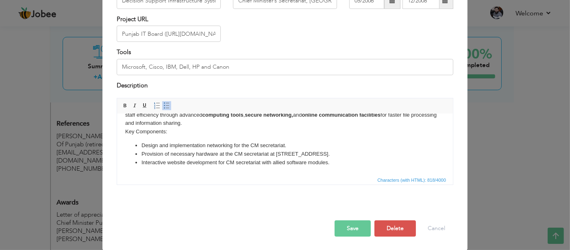
click at [350, 227] on button "Save" at bounding box center [353, 228] width 36 height 16
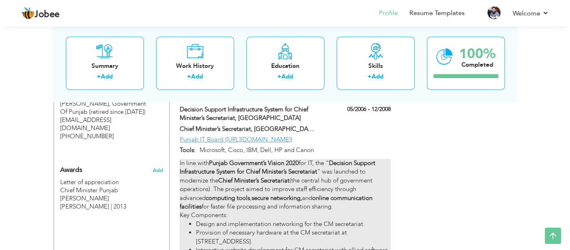
scroll to position [628, 0]
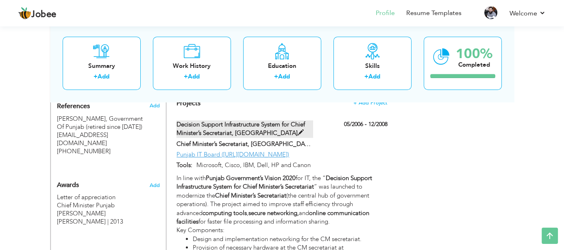
click at [298, 133] on span at bounding box center [301, 133] width 6 height 6
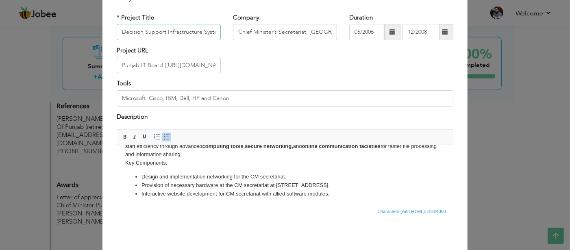
scroll to position [74, 0]
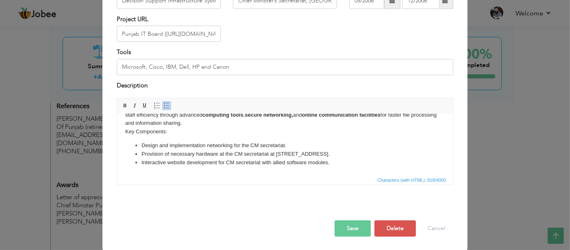
click at [350, 225] on button "Save" at bounding box center [353, 228] width 36 height 16
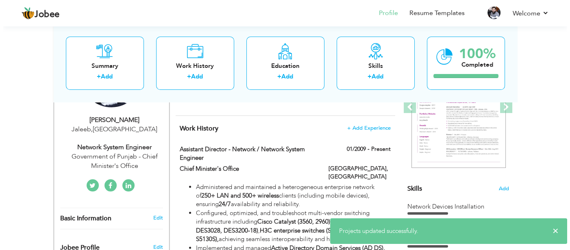
scroll to position [180, 0]
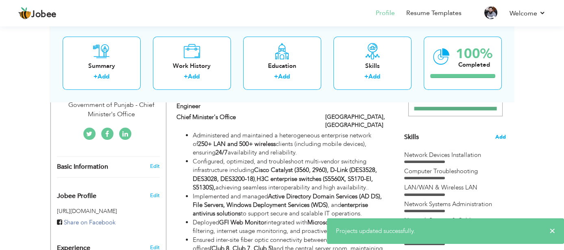
click at [501, 136] on span "Add" at bounding box center [500, 137] width 11 height 8
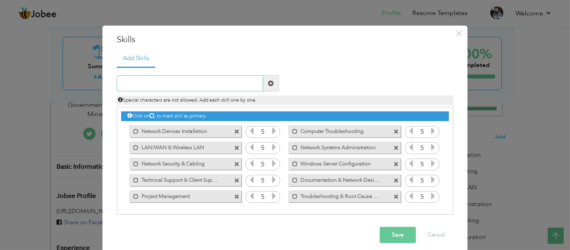
click at [174, 87] on input "text" at bounding box center [190, 83] width 146 height 16
paste input "LAN/WAN administration"
type input "LAN/WAN administration"
click at [268, 85] on span at bounding box center [271, 84] width 6 height 6
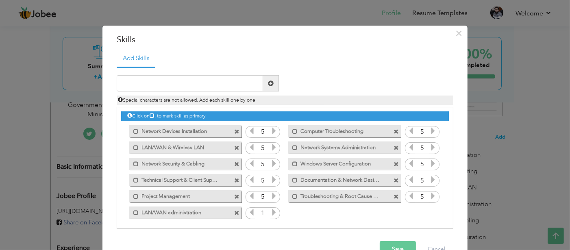
click at [270, 211] on icon at bounding box center [273, 212] width 7 height 7
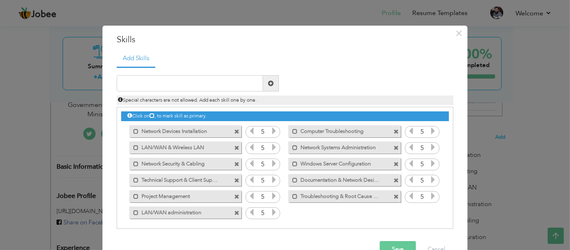
click at [270, 211] on icon at bounding box center [273, 212] width 7 height 7
click at [234, 147] on span at bounding box center [236, 148] width 5 height 5
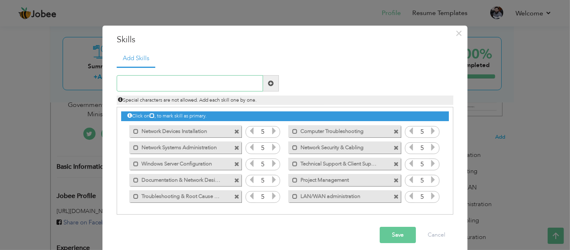
click at [145, 84] on input "text" at bounding box center [190, 83] width 146 height 16
type input "N"
type input "System Administration"
click at [268, 84] on span at bounding box center [271, 84] width 6 height 6
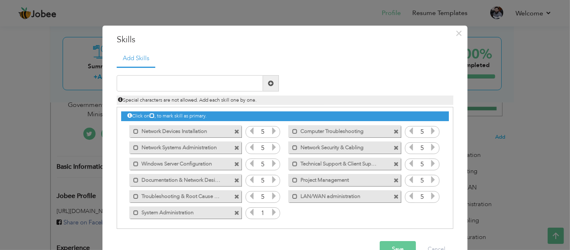
click at [270, 211] on icon at bounding box center [273, 212] width 7 height 7
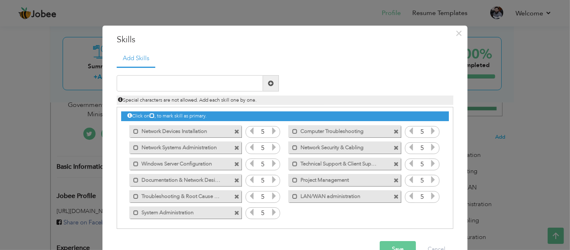
click at [270, 211] on icon at bounding box center [273, 212] width 7 height 7
click at [234, 147] on span at bounding box center [236, 148] width 5 height 5
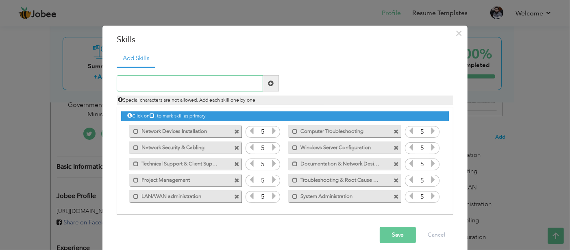
click at [178, 87] on input "text" at bounding box center [190, 83] width 146 height 16
type input "Network Security"
click at [268, 84] on span at bounding box center [271, 84] width 6 height 6
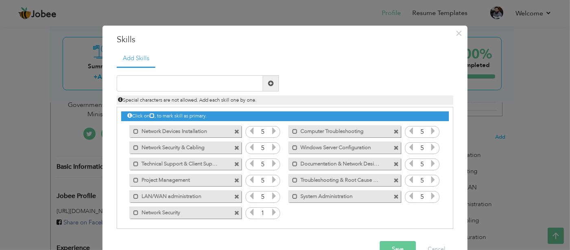
click at [272, 214] on icon at bounding box center [273, 212] width 7 height 7
click at [272, 213] on icon at bounding box center [273, 212] width 7 height 7
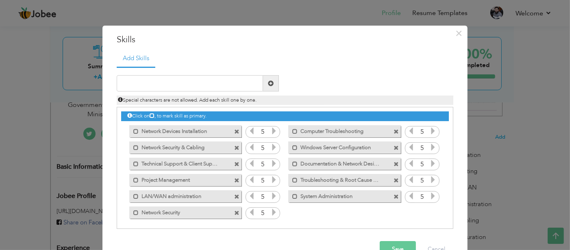
click at [272, 213] on icon at bounding box center [273, 212] width 7 height 7
click at [234, 147] on span at bounding box center [236, 148] width 5 height 5
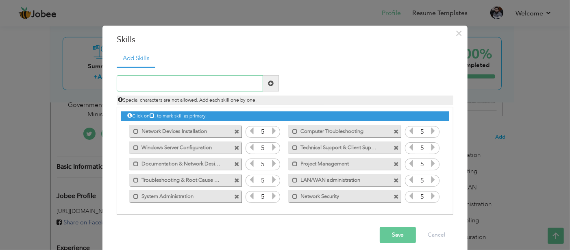
click at [210, 86] on input "text" at bounding box center [190, 83] width 146 height 16
type input "Technical Support"
drag, startPoint x: 267, startPoint y: 83, endPoint x: 253, endPoint y: 102, distance: 24.5
click at [268, 83] on span at bounding box center [271, 84] width 6 height 6
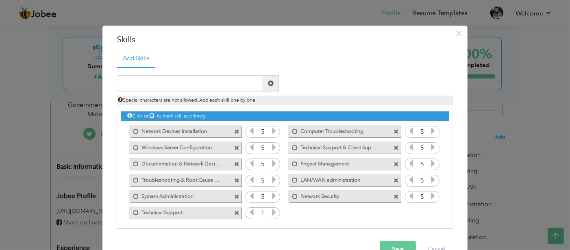
click at [270, 213] on icon at bounding box center [273, 212] width 7 height 7
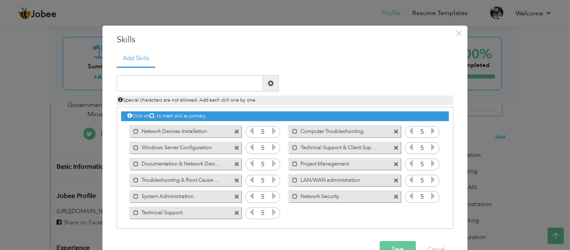
click at [270, 213] on icon at bounding box center [273, 212] width 7 height 7
click at [394, 146] on span at bounding box center [396, 148] width 5 height 5
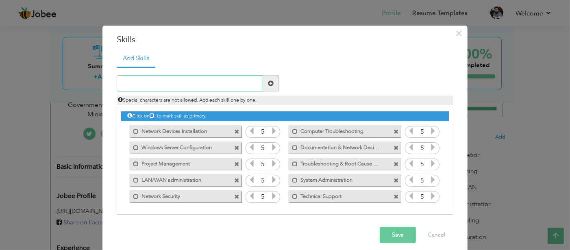
click at [159, 87] on input "text" at bounding box center [190, 83] width 146 height 16
type input "Documentation"
click at [264, 81] on span at bounding box center [271, 83] width 16 height 16
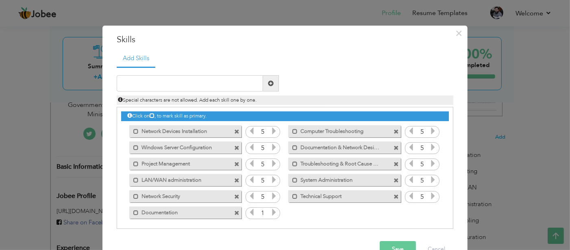
click at [270, 215] on icon at bounding box center [273, 212] width 7 height 7
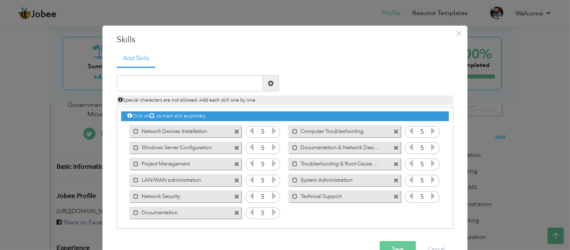
click at [270, 215] on icon at bounding box center [273, 212] width 7 height 7
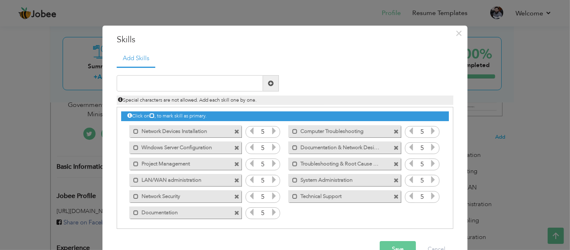
click at [394, 146] on span at bounding box center [396, 148] width 5 height 5
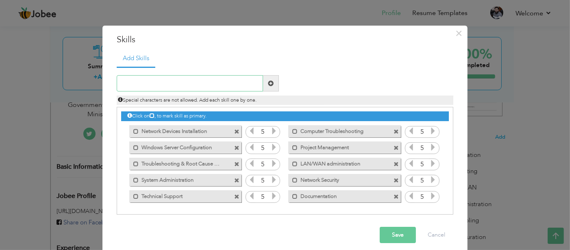
click at [216, 85] on input "text" at bounding box center [190, 83] width 146 height 16
type input "Network Design"
click at [268, 81] on span at bounding box center [271, 84] width 6 height 6
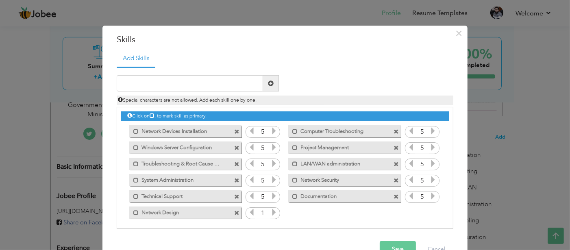
click at [271, 214] on icon at bounding box center [273, 212] width 7 height 7
click at [271, 213] on icon at bounding box center [273, 212] width 7 height 7
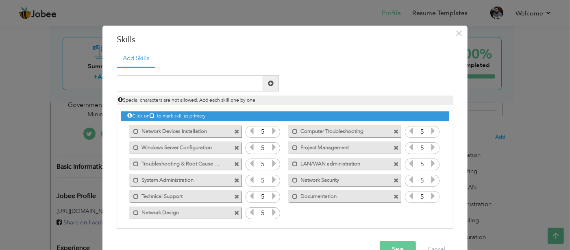
click at [271, 213] on icon at bounding box center [273, 212] width 7 height 7
click at [163, 89] on input "text" at bounding box center [190, 83] width 146 height 16
type input "Troubleshooting"
click at [268, 81] on span at bounding box center [271, 84] width 6 height 6
click at [431, 212] on icon at bounding box center [432, 212] width 7 height 7
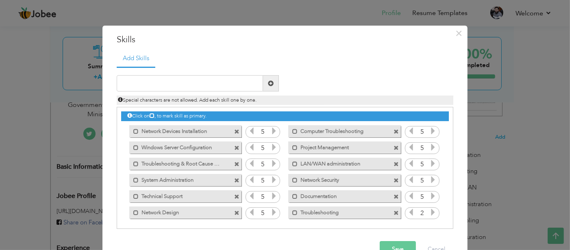
click at [431, 212] on icon at bounding box center [432, 212] width 7 height 7
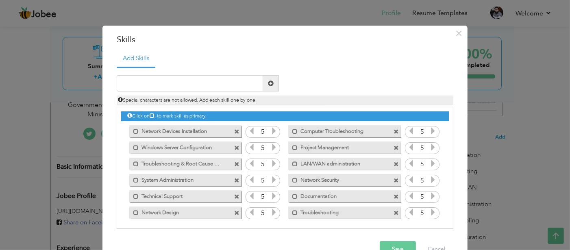
click at [431, 212] on icon at bounding box center [432, 212] width 7 height 7
click at [234, 163] on span at bounding box center [236, 164] width 5 height 5
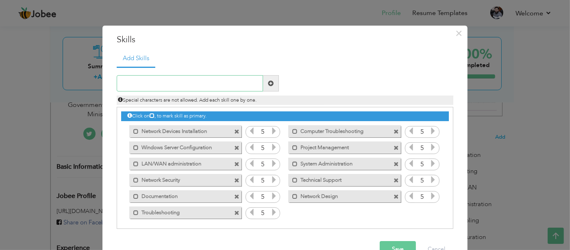
click at [190, 82] on input "text" at bounding box center [190, 83] width 146 height 16
type input "Server Configuration"
click at [268, 82] on span at bounding box center [271, 84] width 6 height 6
click at [430, 212] on icon at bounding box center [432, 212] width 7 height 7
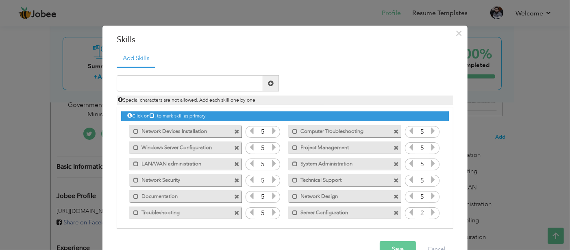
click at [430, 212] on icon at bounding box center [432, 212] width 7 height 7
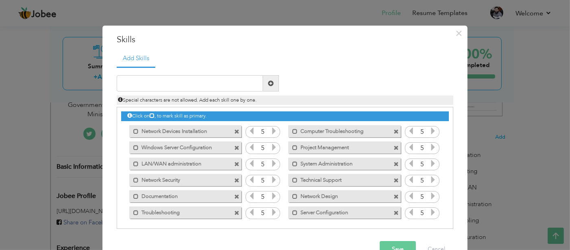
click at [234, 148] on span at bounding box center [236, 148] width 5 height 5
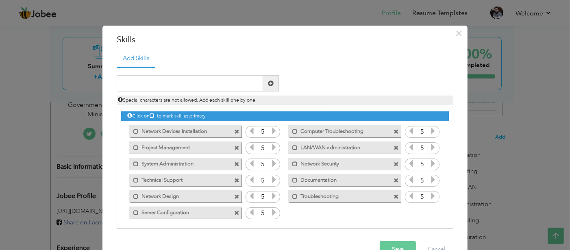
drag, startPoint x: 203, startPoint y: 196, endPoint x: 343, endPoint y: 148, distance: 148.4
click at [343, 148] on div "Click on , to mark skill as primary. Mark as primary skill. 5 Mark as primary s…" at bounding box center [285, 163] width 328 height 113
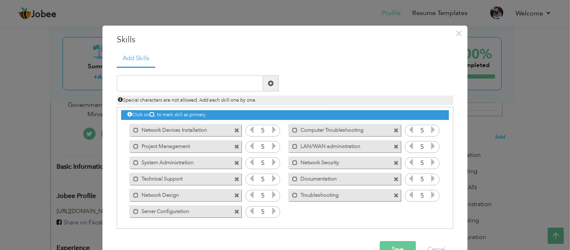
scroll to position [2, 0]
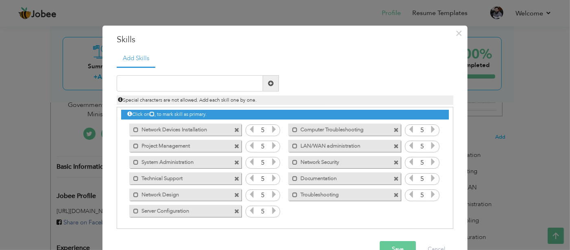
click at [386, 245] on button "Save" at bounding box center [398, 249] width 36 height 16
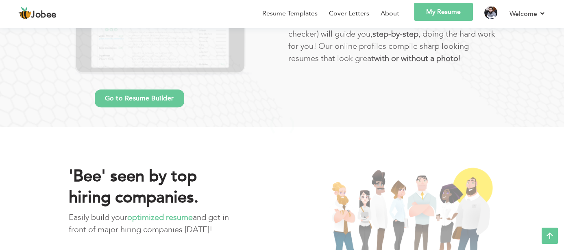
scroll to position [490, 0]
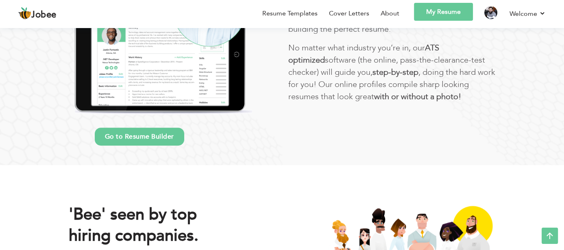
click at [430, 9] on link "My Resume" at bounding box center [443, 12] width 59 height 18
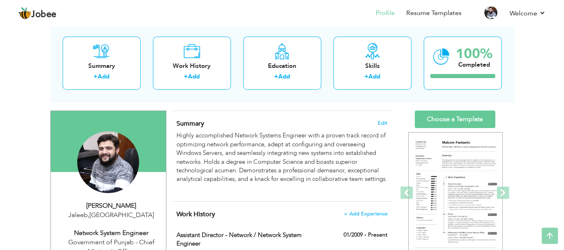
scroll to position [41, 0]
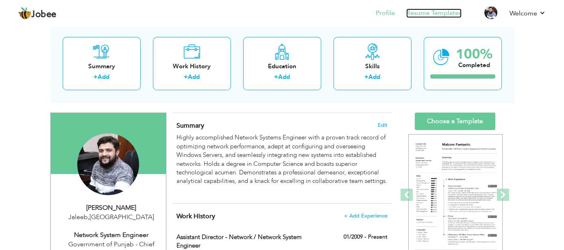
click at [429, 15] on link "Resume Templates" at bounding box center [433, 13] width 55 height 9
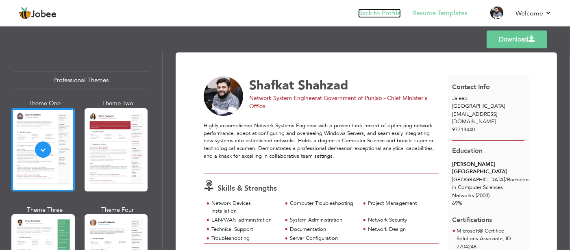
click at [384, 15] on link "Back to Profile" at bounding box center [379, 13] width 43 height 9
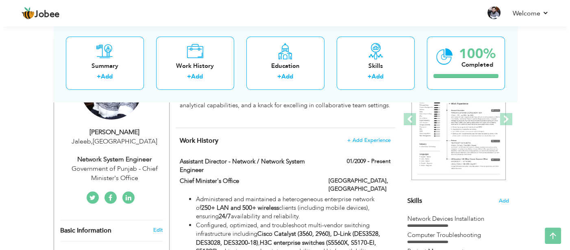
scroll to position [163, 0]
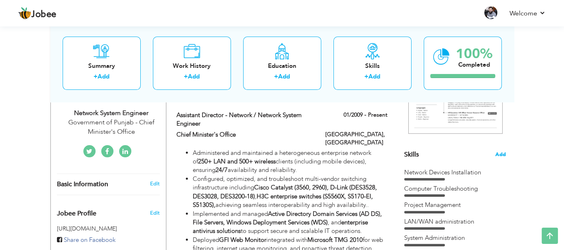
click at [501, 151] on span "Add" at bounding box center [500, 155] width 11 height 8
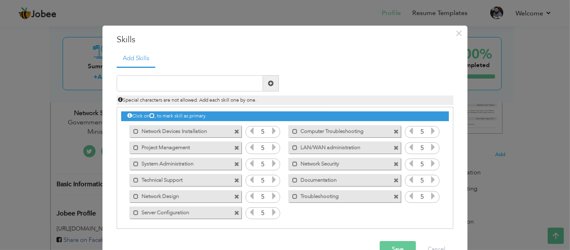
drag, startPoint x: 385, startPoint y: 133, endPoint x: 347, endPoint y: 133, distance: 38.6
click at [347, 133] on div "Mark as primary skill. Computer Troubleshooting" at bounding box center [344, 131] width 112 height 12
click at [169, 83] on input "text" at bounding box center [190, 83] width 146 height 16
type input "Network Installation"
click at [270, 81] on span at bounding box center [271, 84] width 6 height 6
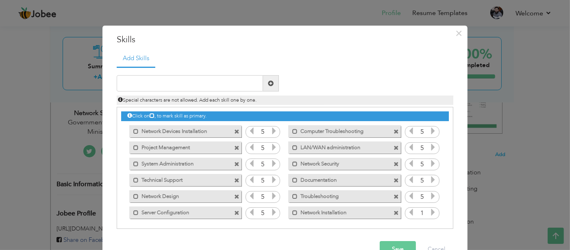
click at [429, 211] on icon at bounding box center [432, 212] width 7 height 7
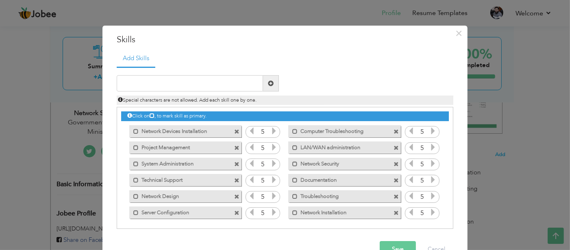
click at [429, 211] on icon at bounding box center [432, 212] width 7 height 7
click at [234, 133] on span at bounding box center [236, 131] width 5 height 5
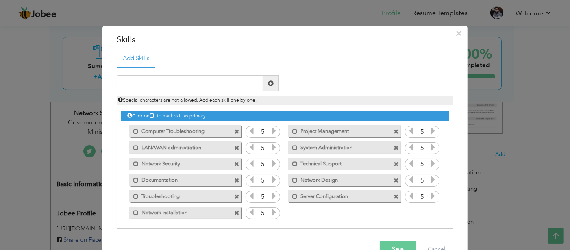
drag, startPoint x: 186, startPoint y: 216, endPoint x: 209, endPoint y: 205, distance: 25.3
click at [192, 195] on div "Click on , to mark skill as primary. Mark as primary skill. 5 Mark as primary s…" at bounding box center [285, 163] width 328 height 113
drag, startPoint x: 213, startPoint y: 213, endPoint x: 211, endPoint y: 178, distance: 35.0
click at [211, 177] on div "Click on , to mark skill as primary. Mark as primary skill. 5 Mark as primary s…" at bounding box center [285, 163] width 328 height 113
drag, startPoint x: 215, startPoint y: 211, endPoint x: 207, endPoint y: 173, distance: 38.9
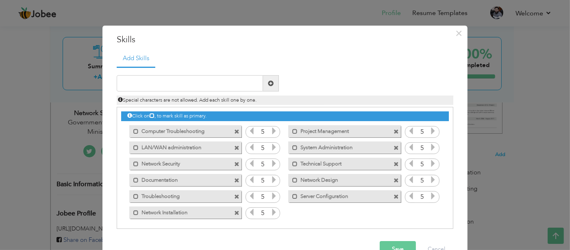
click at [207, 173] on div "Click on , to mark skill as primary. Mark as primary skill. 5 Mark as primary s…" at bounding box center [285, 163] width 328 height 113
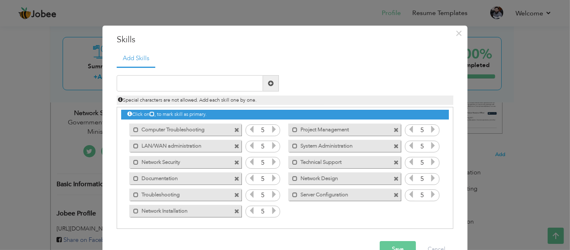
click at [389, 242] on button "Save" at bounding box center [398, 249] width 36 height 16
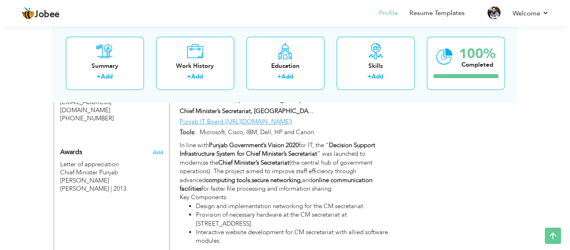
scroll to position [668, 0]
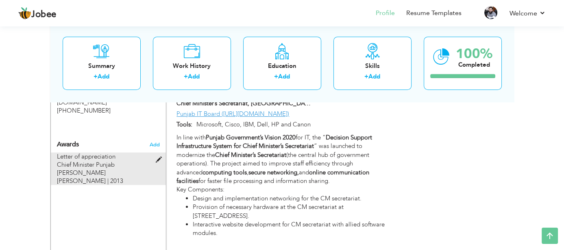
click at [160, 153] on div at bounding box center [161, 156] width 10 height 6
type input "Letter of appreciation"
type input "Chief Minister Punjab Mian Muhammad Shehbaz Sharif"
type input "2013"
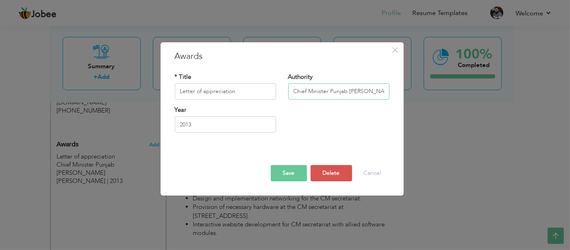
click at [320, 91] on input "Chief Minister Punjab Mian Muhammad Shehbaz Sharif" at bounding box center [338, 91] width 101 height 16
click at [244, 96] on input "Letter of appreciation" at bounding box center [225, 91] width 101 height 16
drag, startPoint x: 293, startPoint y: 92, endPoint x: 348, endPoint y: 92, distance: 54.9
click at [348, 92] on input "Chief Minister Punjab Mian Muhammad Shehbaz Sharif" at bounding box center [338, 91] width 101 height 16
click at [257, 90] on input "Letter of appreciation from" at bounding box center [225, 91] width 101 height 16
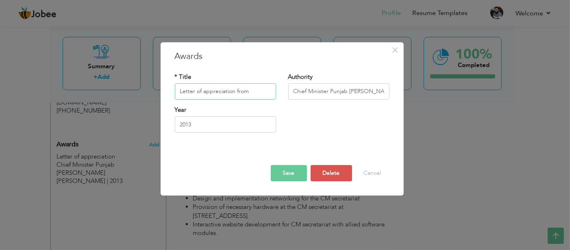
paste input "Chief Minister Punjab"
type input "Letter of appreciation from Chief Minister Punjab"
drag, startPoint x: 347, startPoint y: 91, endPoint x: 422, endPoint y: 89, distance: 75.3
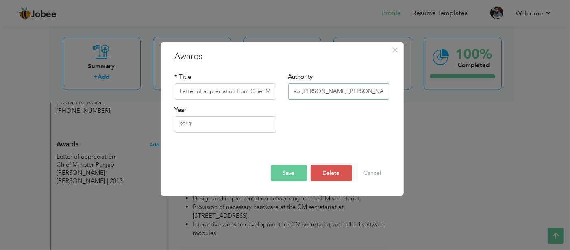
click at [422, 89] on div "× Awards * Title Letter of appreciation from Chief Minister Punjab Authority Ch…" at bounding box center [285, 125] width 570 height 250
click at [306, 118] on div "Year 2013" at bounding box center [282, 122] width 227 height 33
click at [293, 173] on button "Save" at bounding box center [289, 173] width 36 height 16
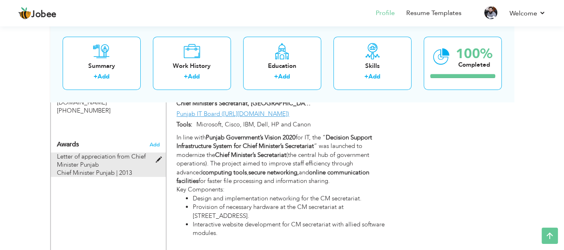
click at [157, 157] on span at bounding box center [160, 160] width 10 height 6
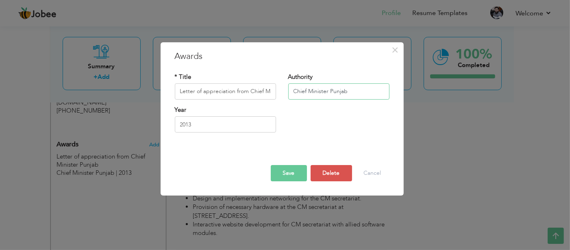
drag, startPoint x: 351, startPoint y: 92, endPoint x: 329, endPoint y: 92, distance: 21.2
click at [329, 92] on input "Chief Minister Punjab" at bounding box center [338, 91] width 101 height 16
type input "Chief Minister Secretariat"
click at [285, 177] on button "Save" at bounding box center [289, 173] width 36 height 16
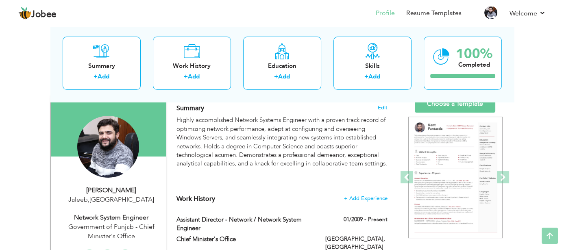
scroll to position [17, 0]
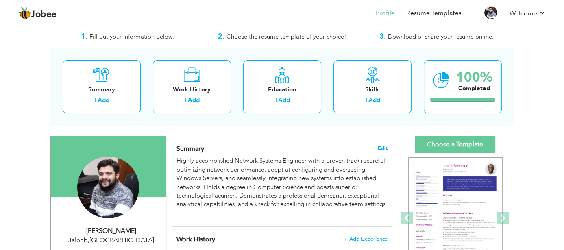
click at [384, 146] on span "Edit" at bounding box center [383, 149] width 10 height 6
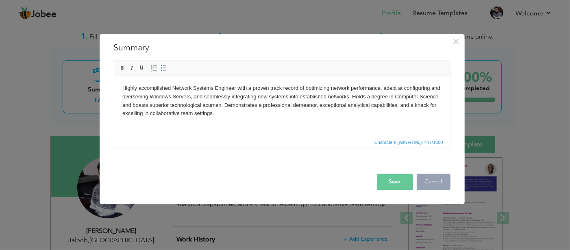
click at [432, 178] on button "Cancel" at bounding box center [434, 182] width 34 height 16
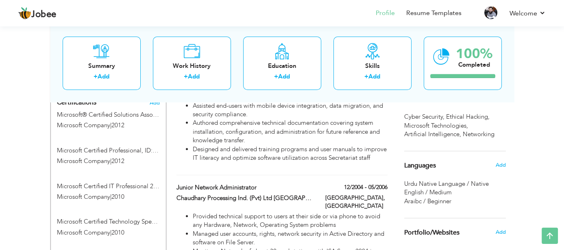
scroll to position [424, 0]
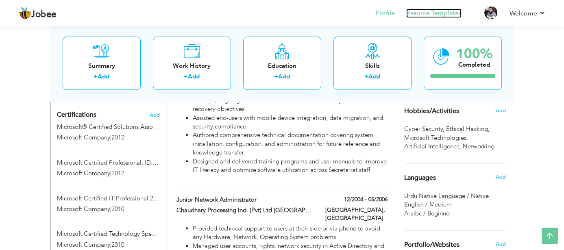
click at [412, 14] on link "Resume Templates" at bounding box center [433, 13] width 55 height 9
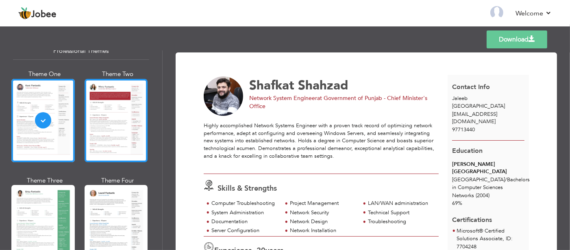
scroll to position [41, 0]
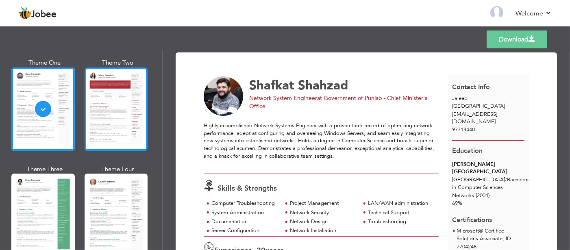
click at [114, 121] on div at bounding box center [116, 109] width 63 height 83
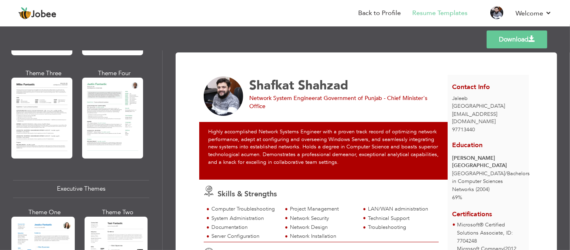
scroll to position [651, 0]
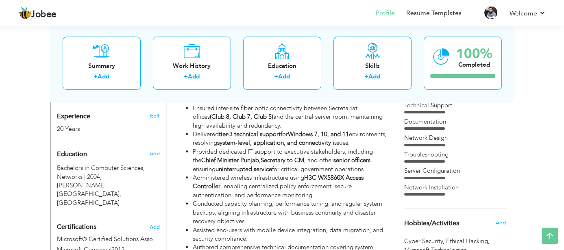
scroll to position [424, 0]
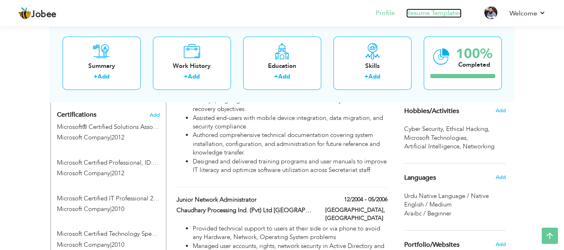
click at [442, 12] on link "Resume Templates" at bounding box center [433, 13] width 55 height 9
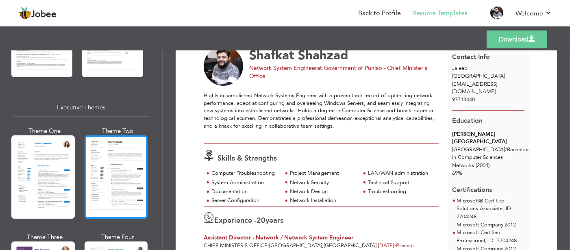
scroll to position [41, 0]
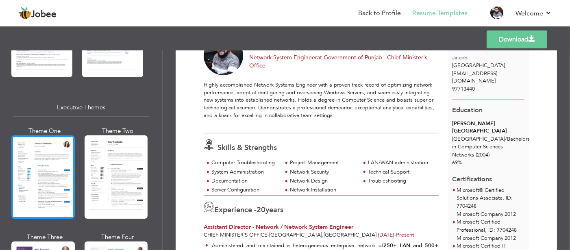
click at [59, 159] on div at bounding box center [42, 176] width 63 height 83
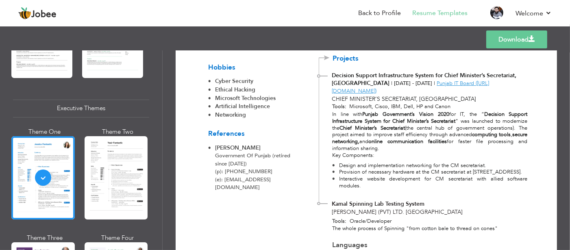
scroll to position [523, 0]
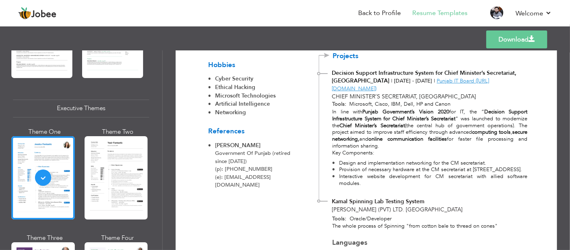
click at [511, 41] on link "Download" at bounding box center [516, 40] width 61 height 18
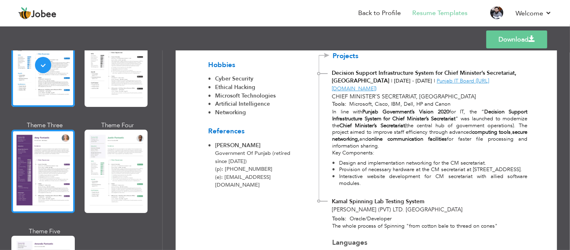
scroll to position [691, 0]
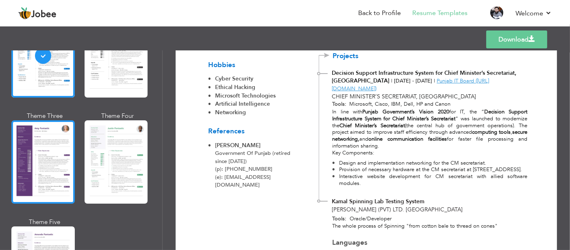
click at [49, 162] on div at bounding box center [42, 161] width 63 height 83
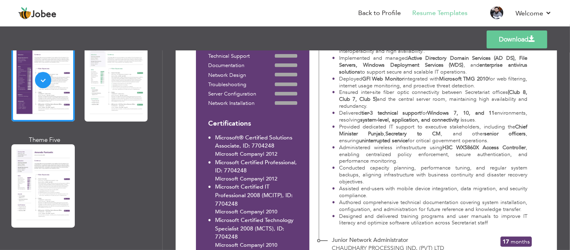
scroll to position [773, 0]
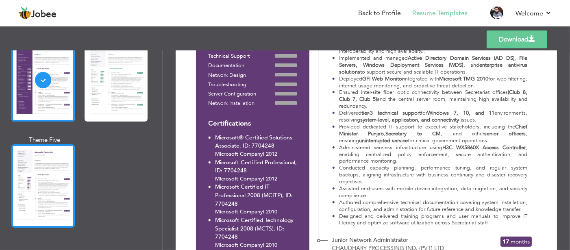
click at [47, 166] on div at bounding box center [42, 185] width 63 height 83
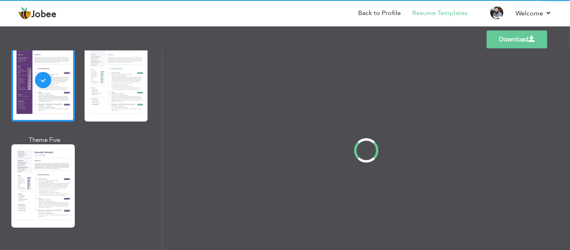
scroll to position [0, 0]
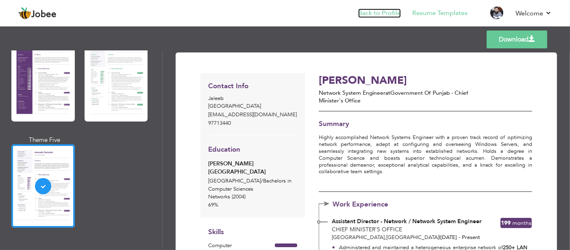
click at [389, 14] on link "Back to Profile" at bounding box center [379, 13] width 43 height 9
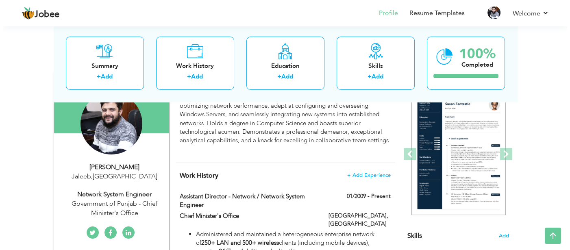
scroll to position [163, 0]
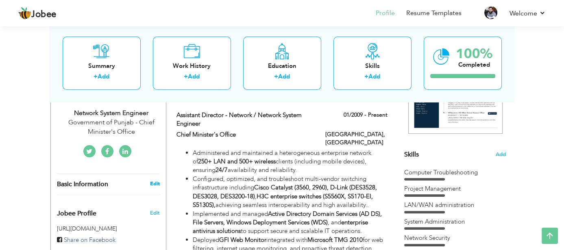
click at [150, 181] on link "Edit" at bounding box center [155, 183] width 10 height 7
type input "Shafkat"
type input "Shahzad"
type input "97713440"
select select "number:117"
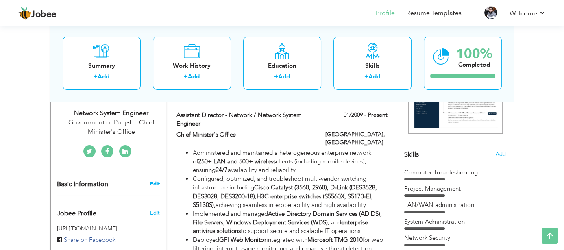
type input "Jaleeb"
select select "number:22"
type input "Government of Punjab - Chief Minister's Office"
type input "Network System Engineer"
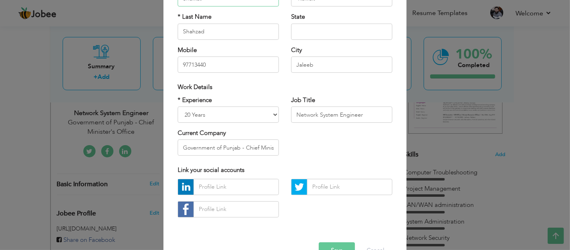
scroll to position [115, 0]
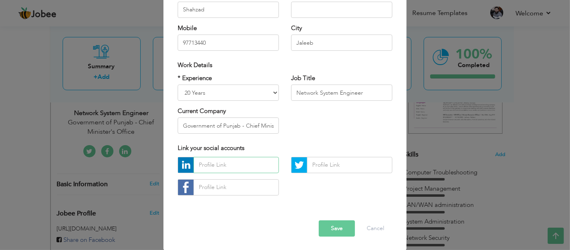
click at [218, 163] on input "text" at bounding box center [236, 165] width 85 height 16
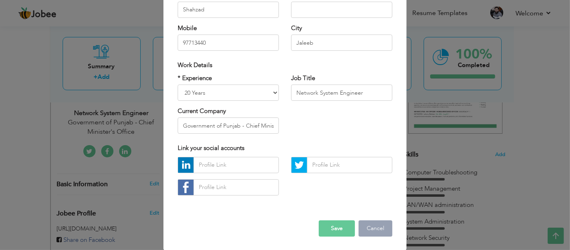
click at [369, 227] on button "Cancel" at bounding box center [376, 228] width 34 height 16
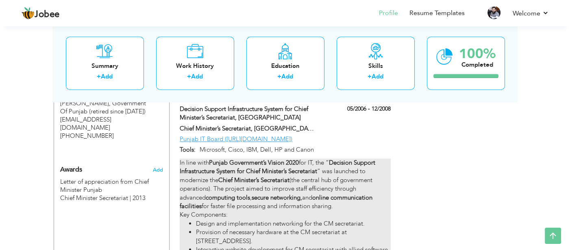
scroll to position [628, 0]
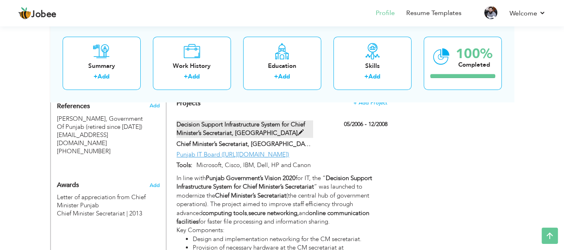
click at [298, 131] on span at bounding box center [301, 133] width 6 height 6
type input "Decision Support Infrastructure System for Chief Minister’s Secretariat, [GEOGR…"
type input "Chief Minister’s Secretariat, [GEOGRAPHIC_DATA]"
type input "05/2006"
type input "12/2008"
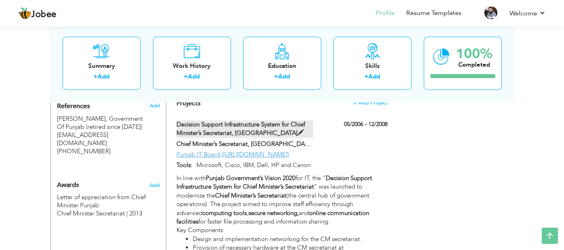
type input "Punjab IT Board ([URL][DOMAIN_NAME])"
type input "Microsoft, Cisco, IBM, Dell, HP and Canon"
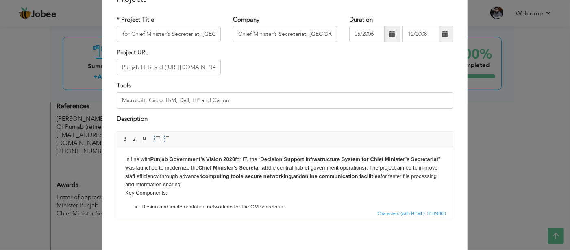
scroll to position [0, 0]
drag, startPoint x: 229, startPoint y: 167, endPoint x: 299, endPoint y: 168, distance: 70.8
click at [299, 168] on body "In line with Punjab Government’s Vision 2020 for IT, the “ Decision Support Inf…" at bounding box center [285, 191] width 320 height 73
click at [121, 142] on link "Bold" at bounding box center [125, 139] width 9 height 9
click at [122, 137] on span at bounding box center [125, 139] width 7 height 7
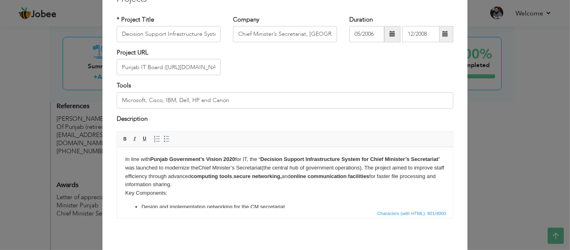
click at [243, 171] on body "In line with Punjab Government’s Vision 2020 for IT, the “ Decision Support Inf…" at bounding box center [285, 191] width 320 height 73
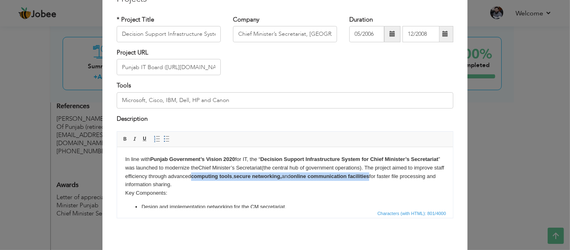
drag, startPoint x: 246, startPoint y: 177, endPoint x: 429, endPoint y: 176, distance: 182.6
click at [429, 176] on body "In line with Punjab Government’s Vision 2020 for IT, the “ Decision Support Inf…" at bounding box center [285, 191] width 320 height 73
click at [124, 137] on span at bounding box center [125, 139] width 7 height 7
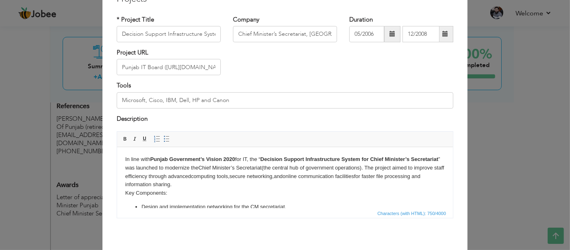
click at [215, 182] on body "In line with Punjab Government’s Vision 2020 for IT, the “ Decision Support Inf…" at bounding box center [285, 191] width 320 height 73
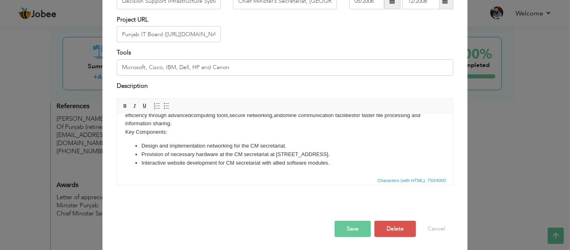
scroll to position [74, 0]
click at [343, 224] on button "Save" at bounding box center [353, 228] width 36 height 16
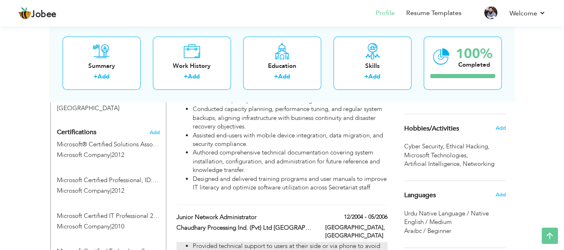
scroll to position [529, 0]
